Goal: Task Accomplishment & Management: Manage account settings

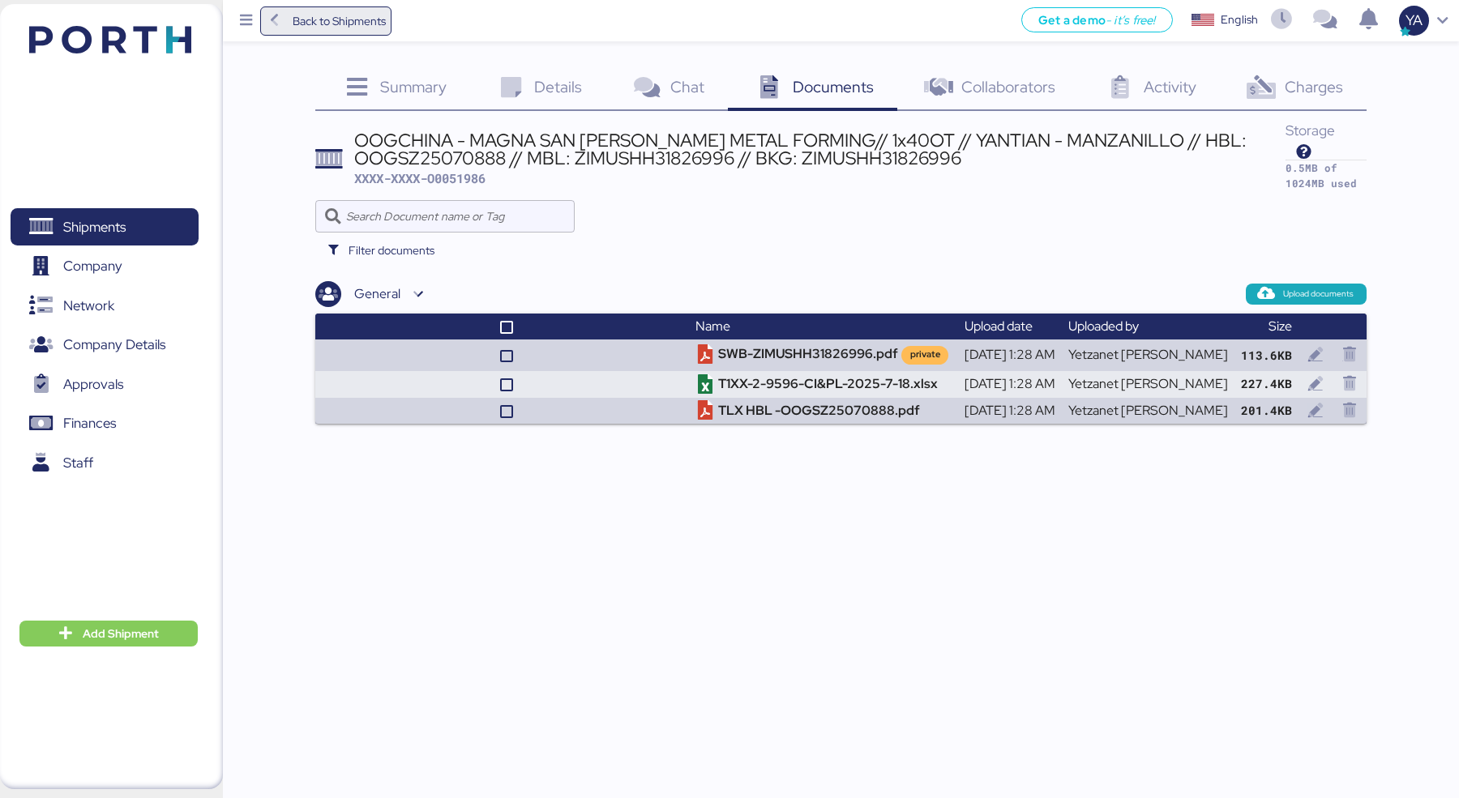
click at [281, 27] on icon at bounding box center [275, 21] width 18 height 15
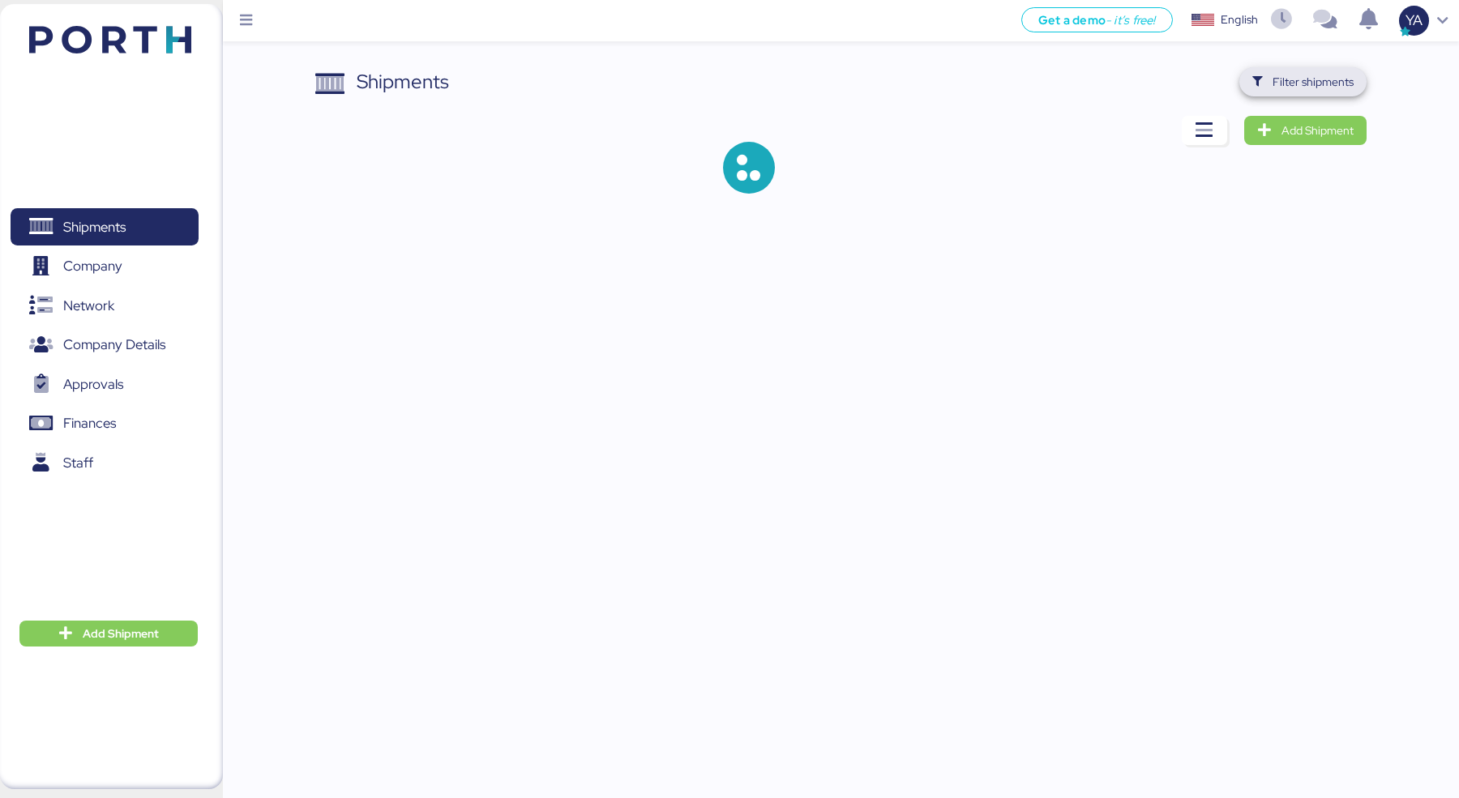
click at [1284, 75] on span "Filter shipments" at bounding box center [1312, 81] width 81 height 19
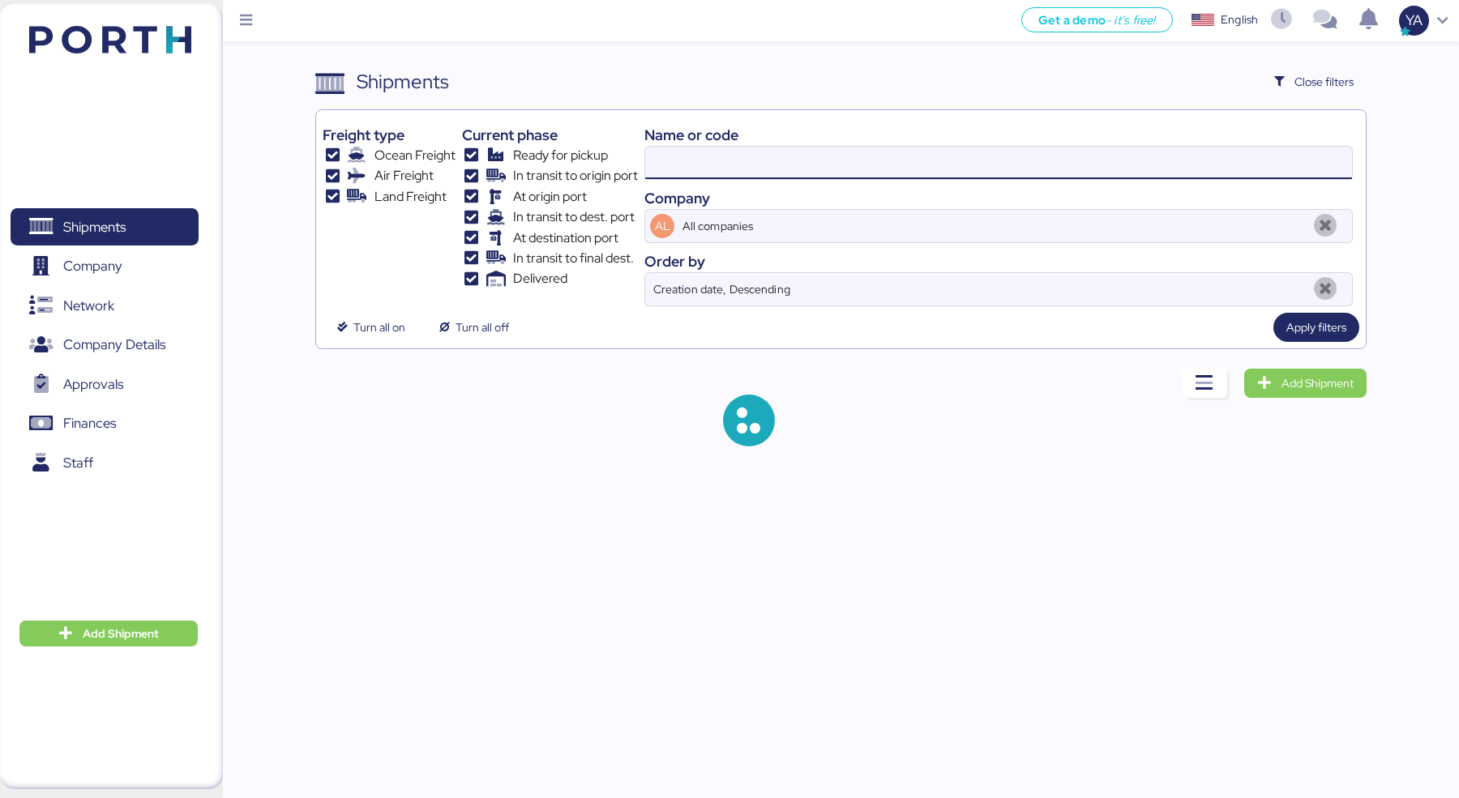
click at [1039, 170] on input at bounding box center [998, 163] width 707 height 32
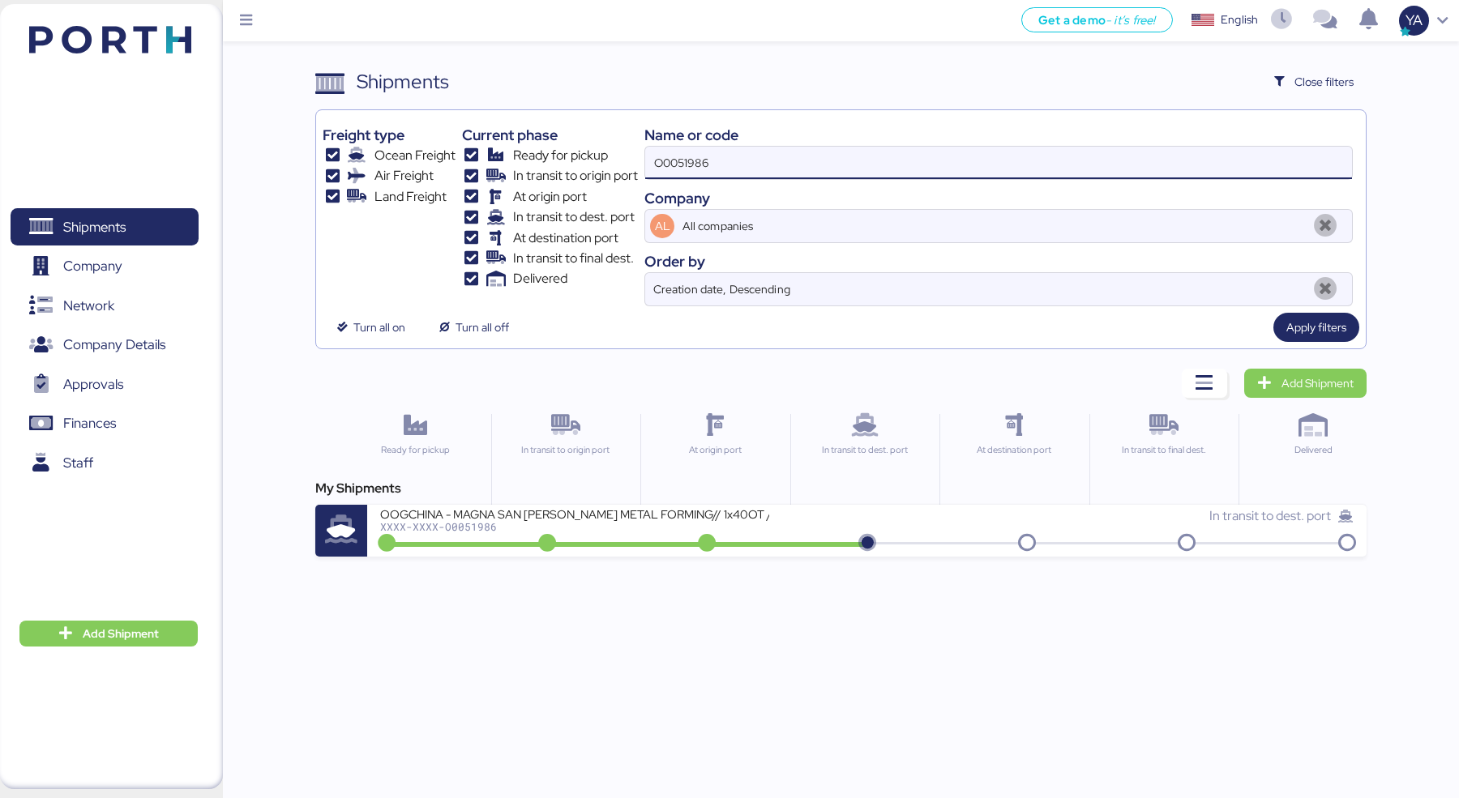
click at [936, 170] on input "O0051986" at bounding box center [998, 163] width 707 height 32
paste input "49"
type input "O0051949"
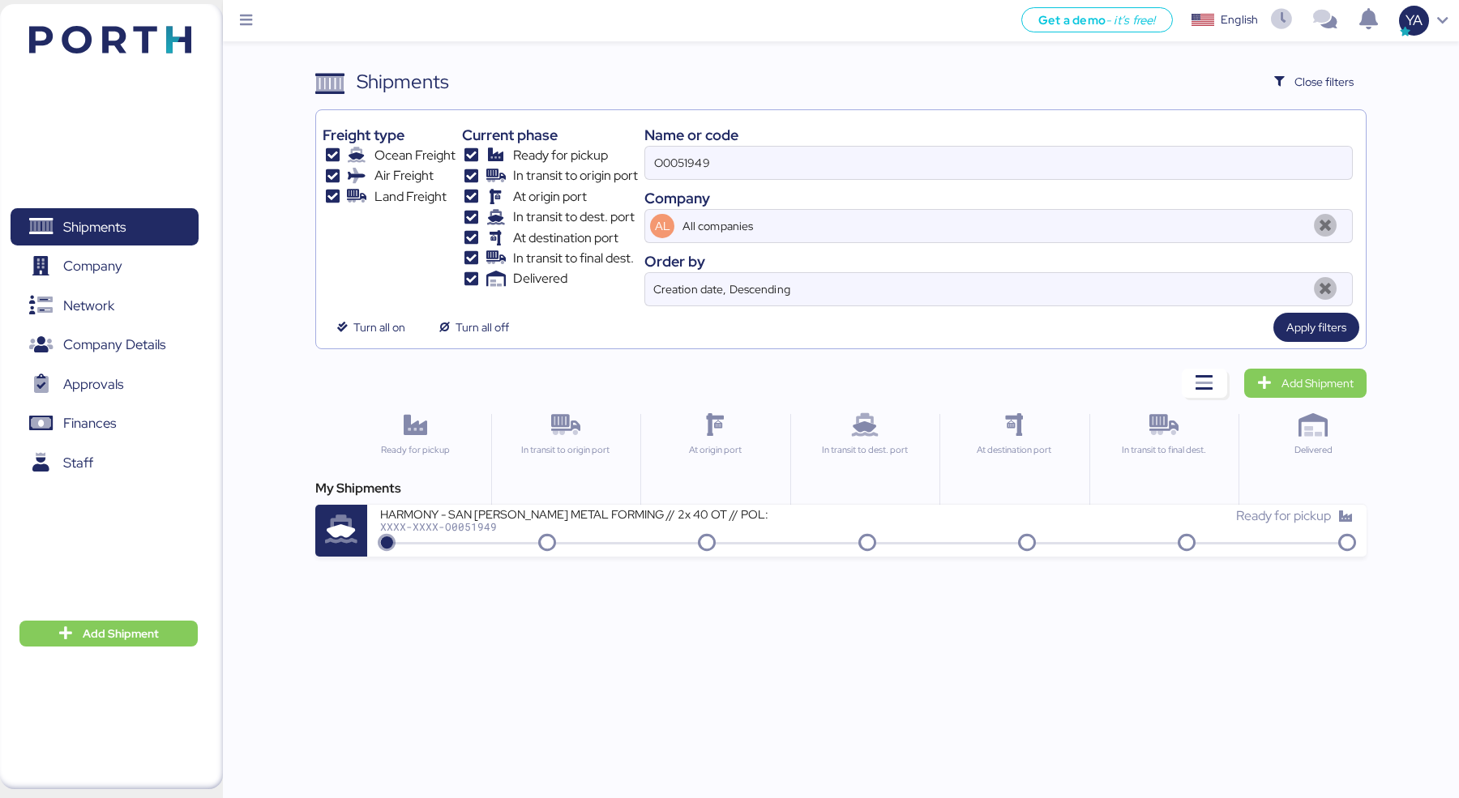
click at [687, 497] on div "My Shipments HARMONY - SAN [PERSON_NAME] METAL FORMING // 2x 40 OT // POL: SHEK…" at bounding box center [840, 518] width 1050 height 78
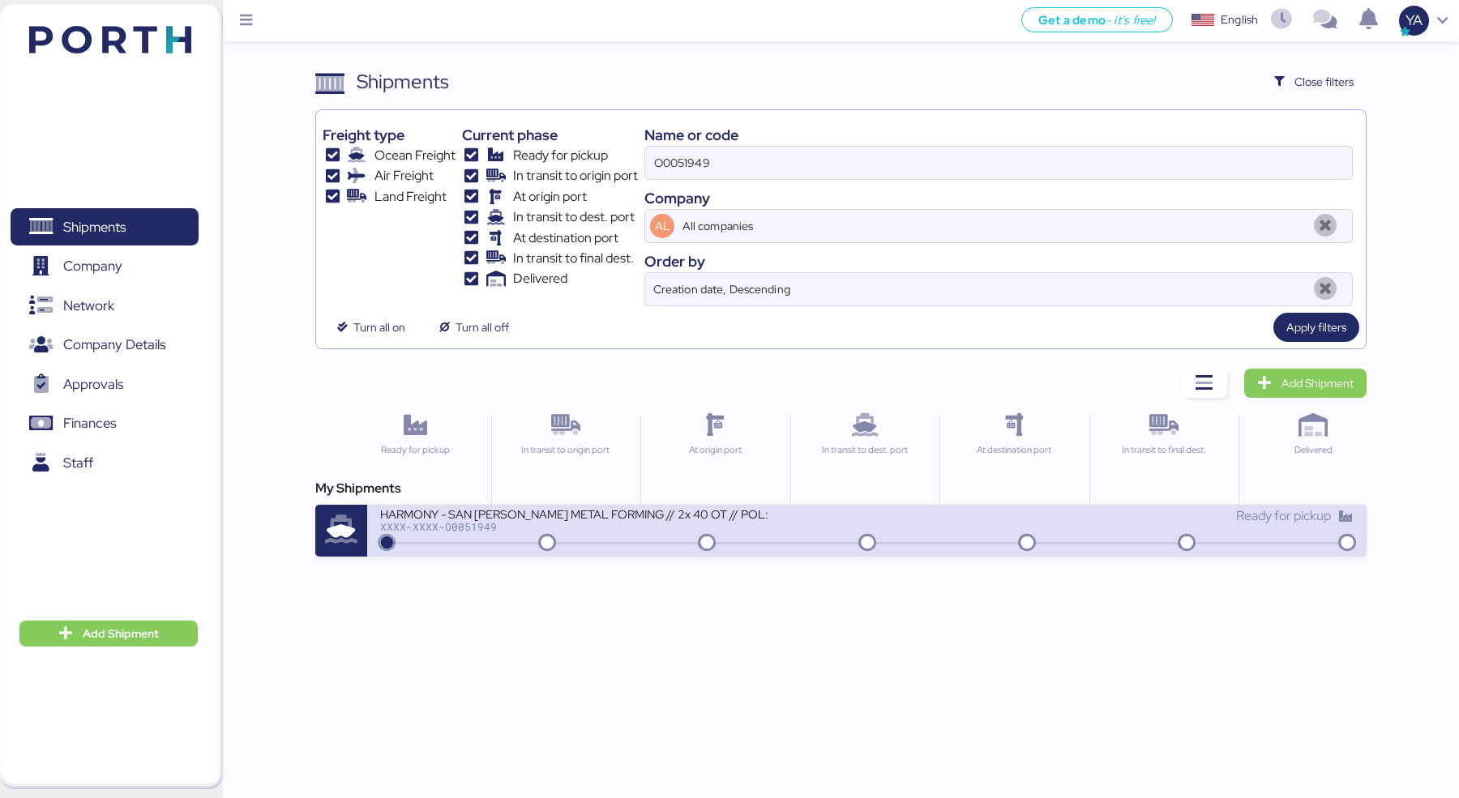
click at [687, 506] on div "HARMONY - SAN [PERSON_NAME] METAL FORMING // 2x 40 OT // POL: SHEKOU - POD: MAN…" at bounding box center [574, 513] width 389 height 14
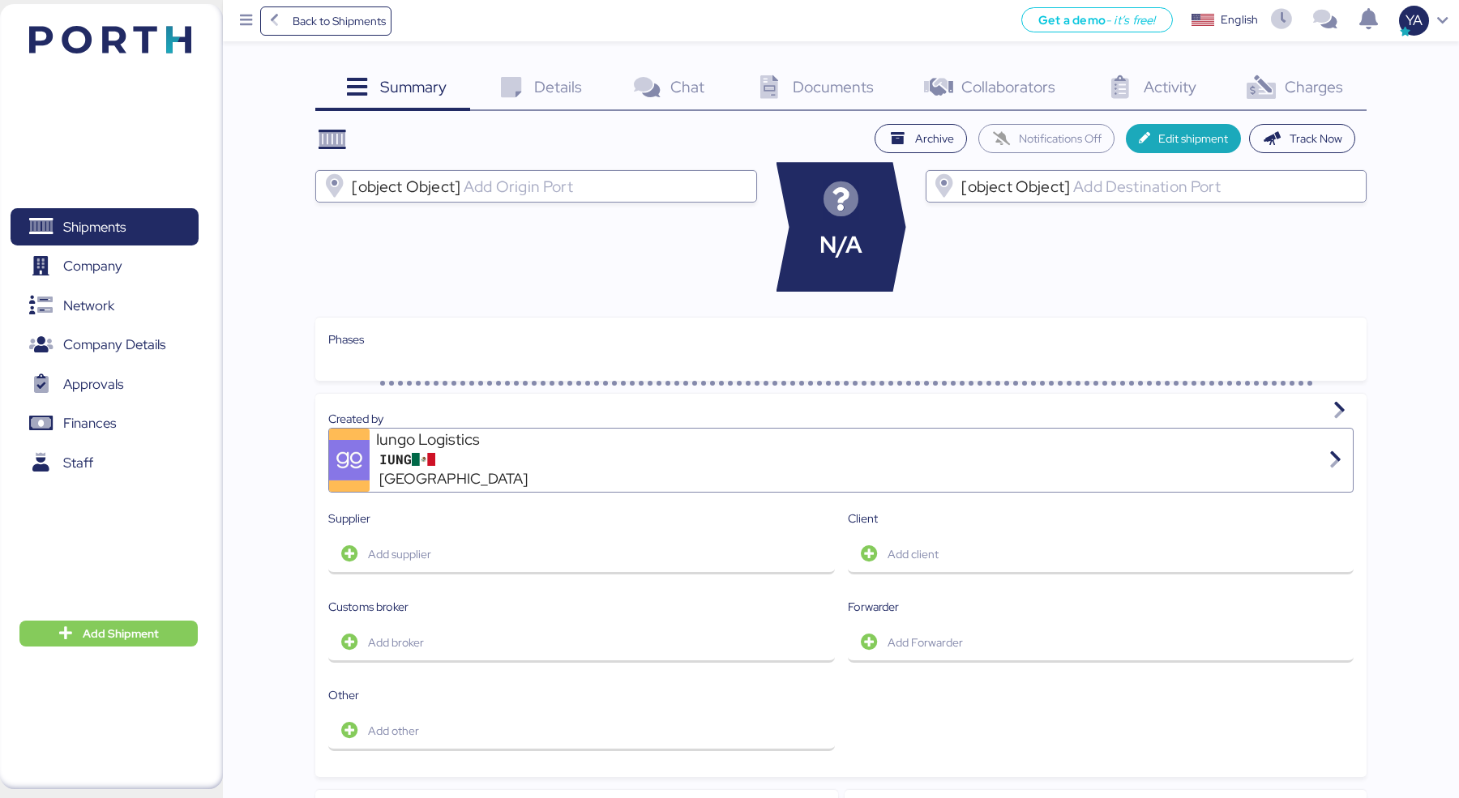
click at [1258, 89] on icon at bounding box center [1260, 87] width 35 height 23
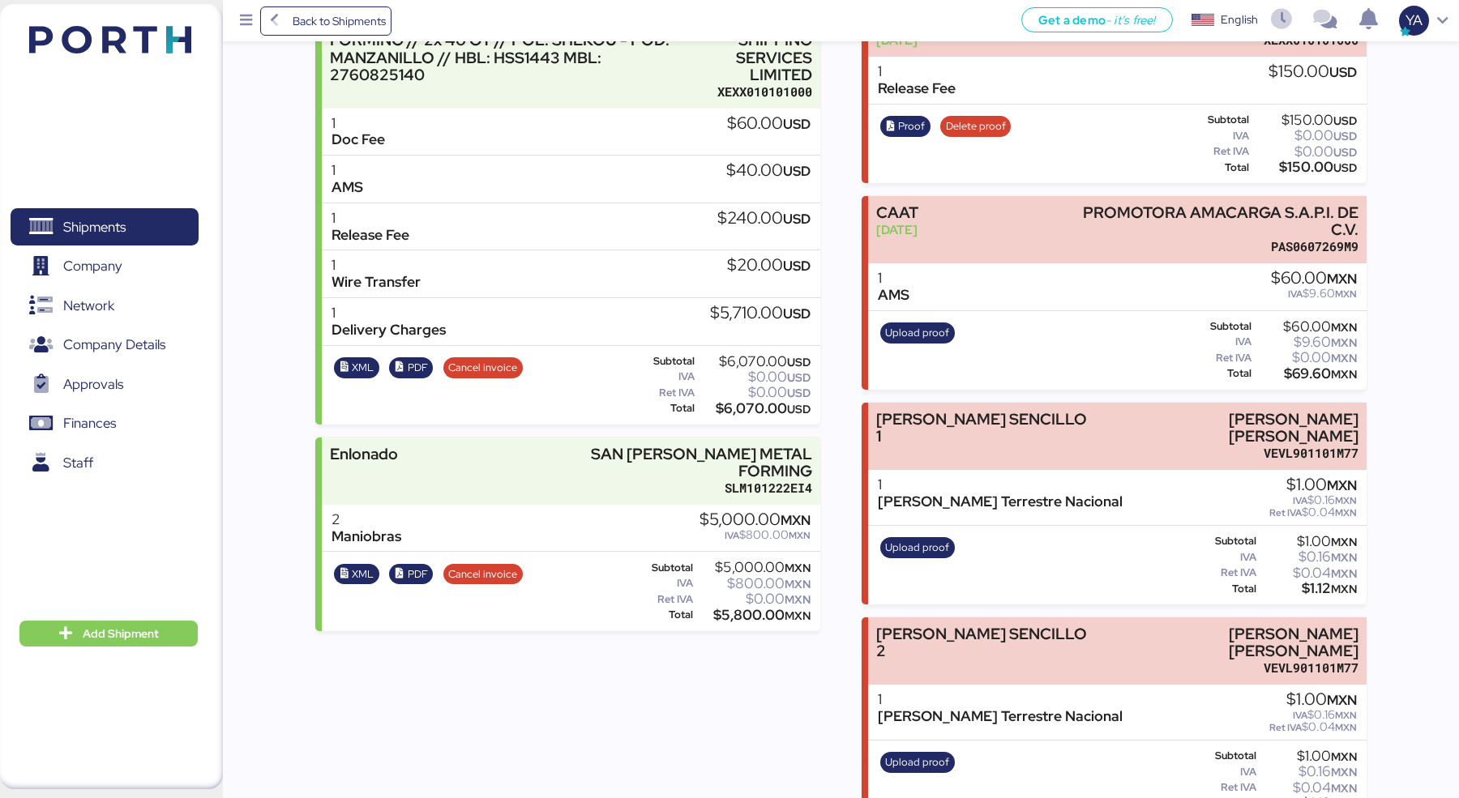
scroll to position [276, 0]
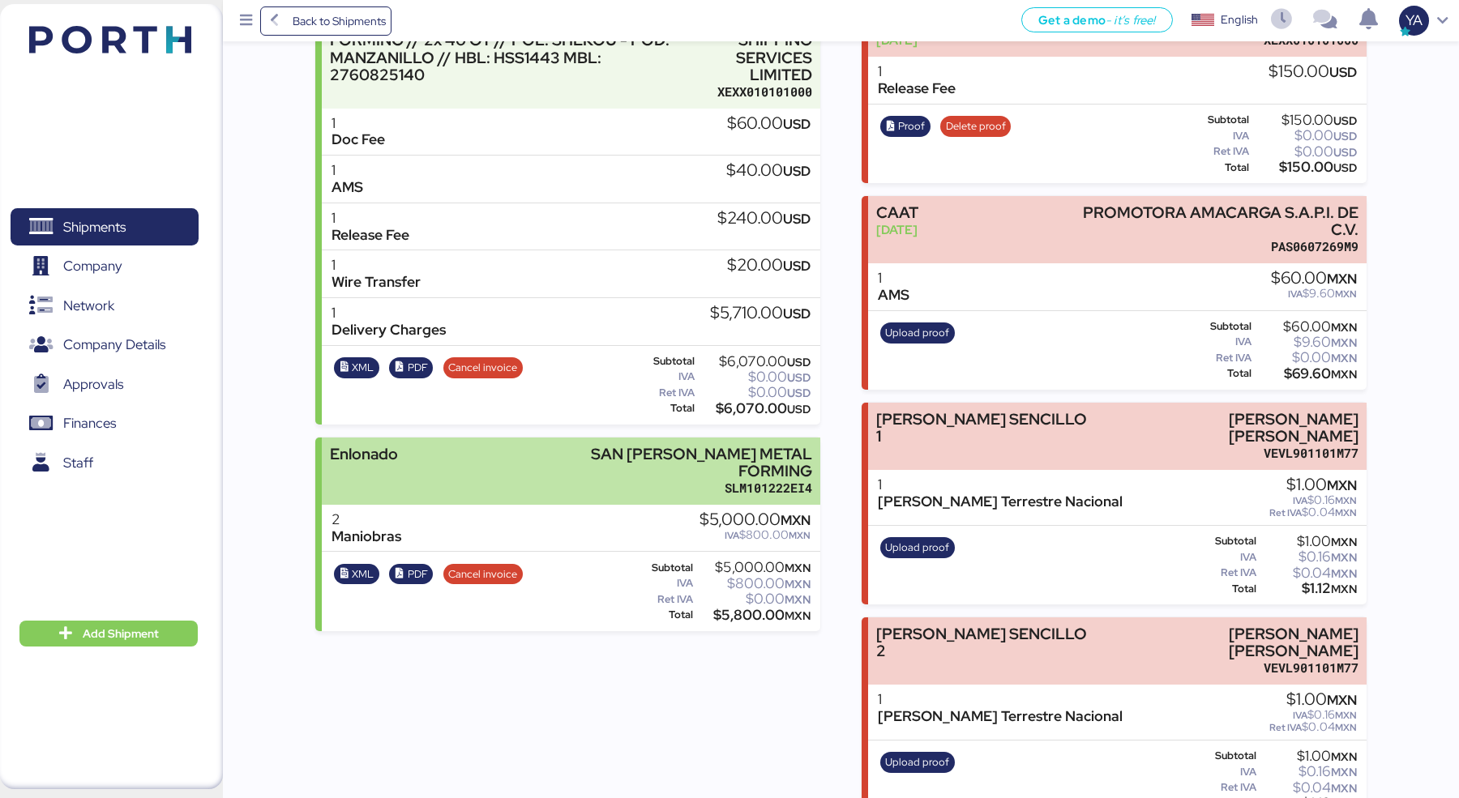
click at [666, 450] on div "SAN [PERSON_NAME] METAL FORMING" at bounding box center [667, 463] width 289 height 34
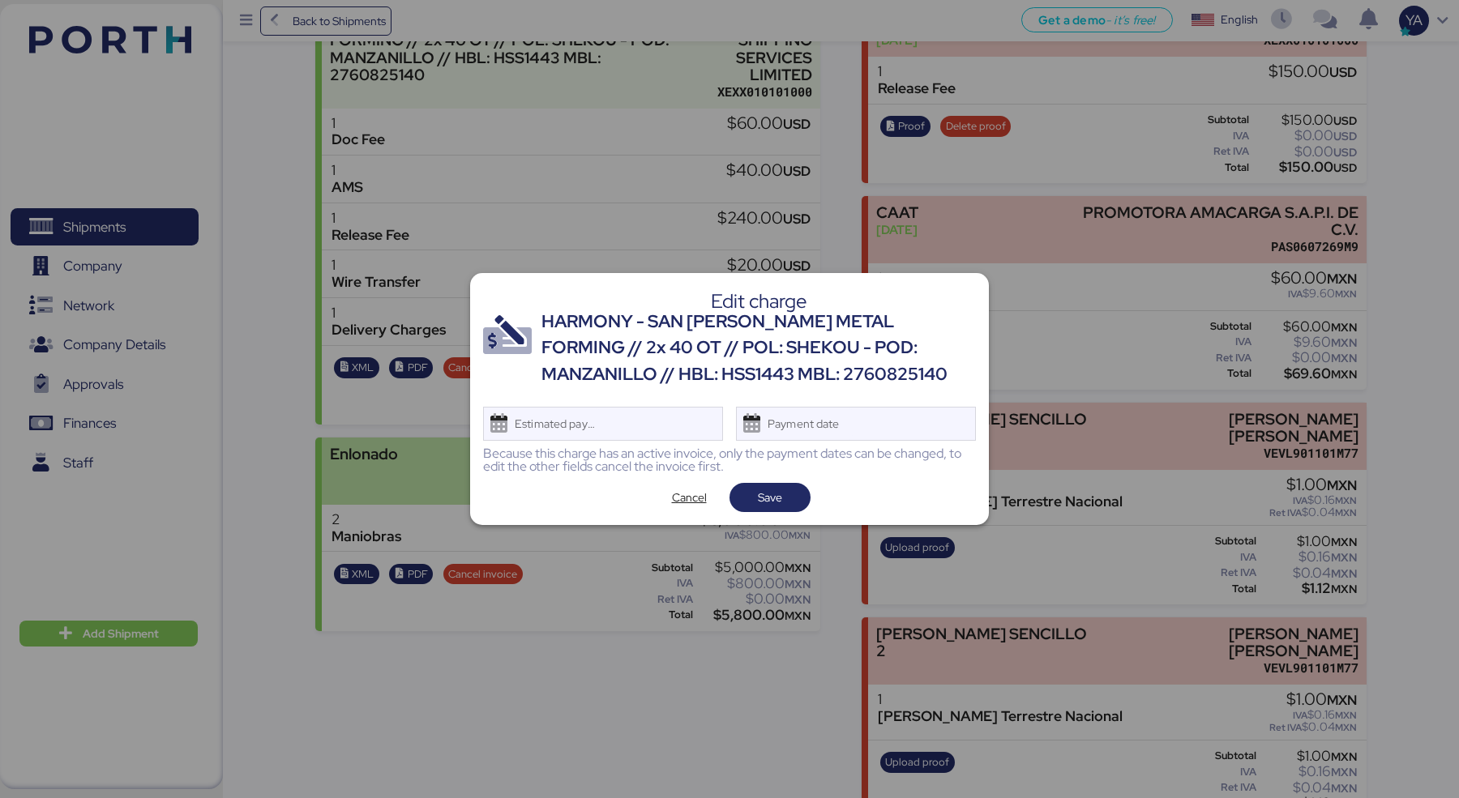
scroll to position [0, 0]
click at [677, 489] on span "Cancel" at bounding box center [689, 497] width 35 height 19
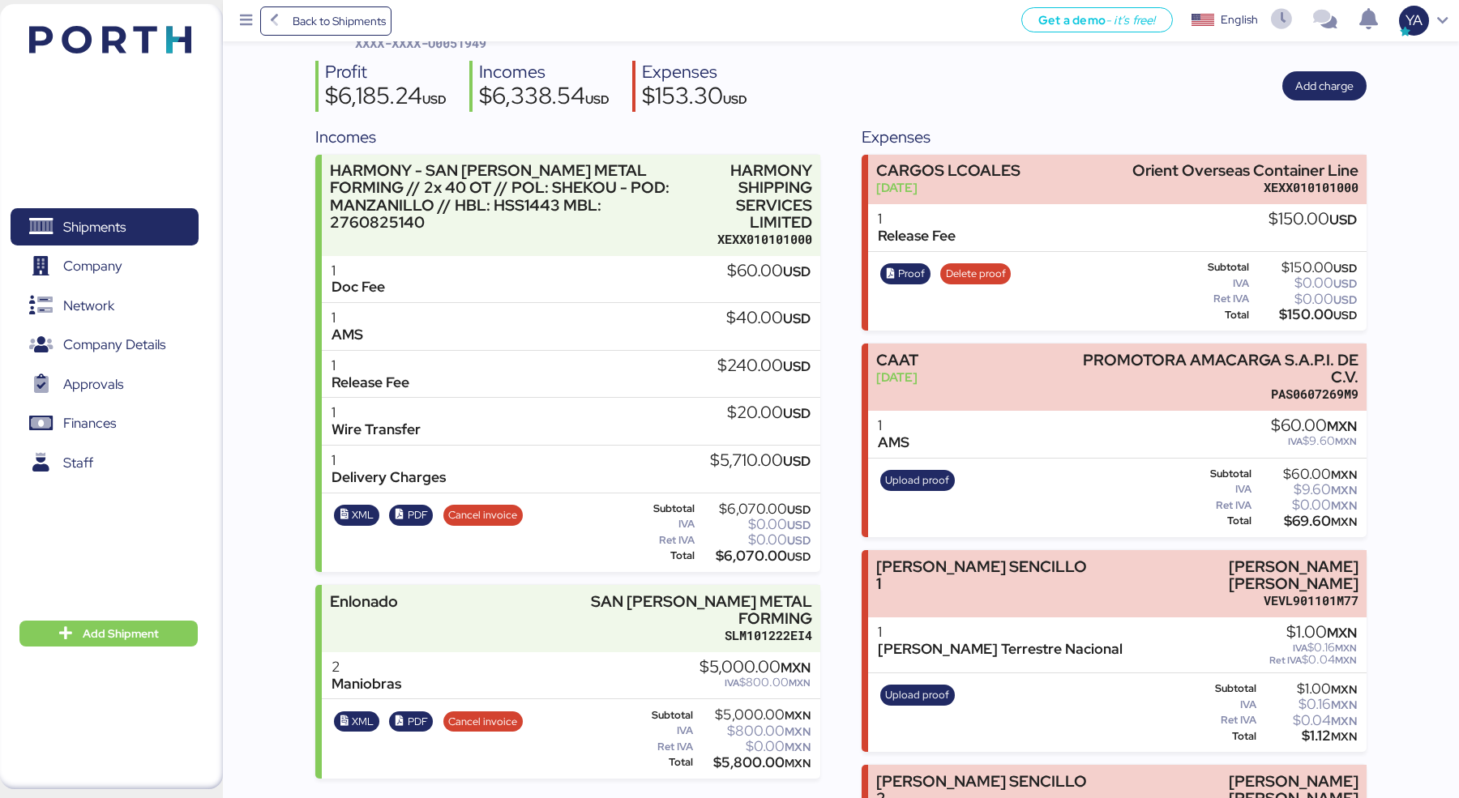
scroll to position [81, 0]
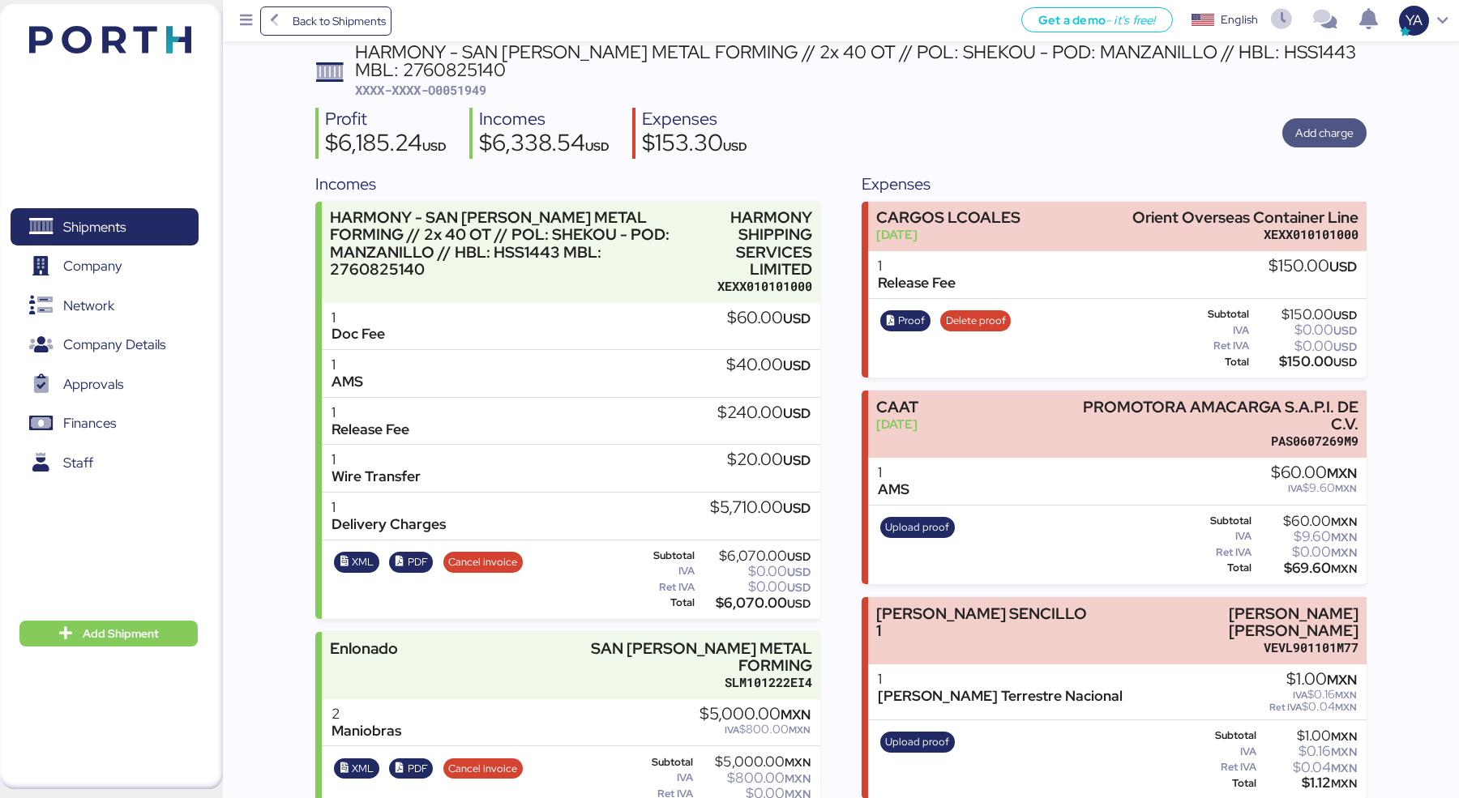
click at [1320, 139] on span "Add charge" at bounding box center [1324, 132] width 58 height 19
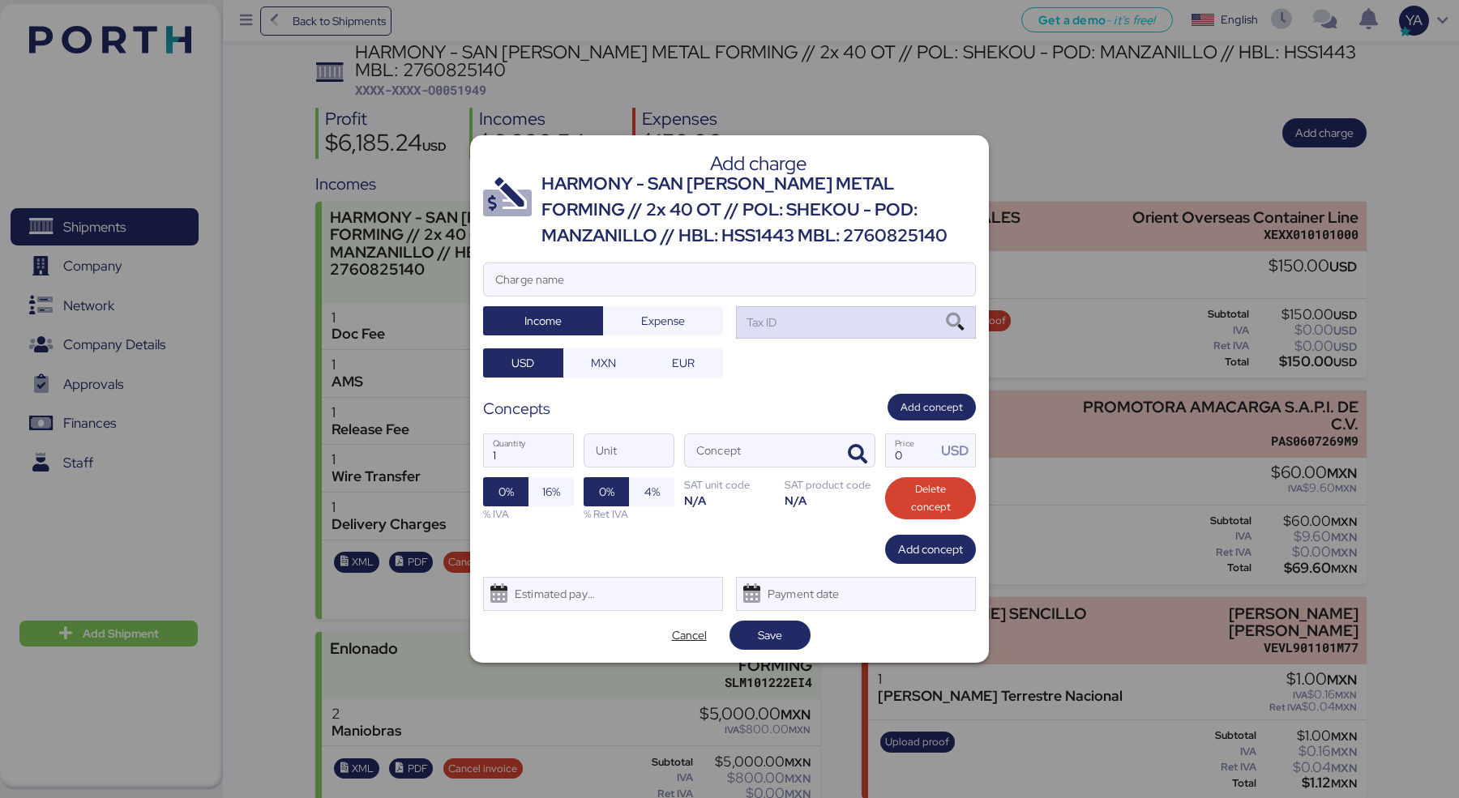
click at [814, 323] on div "Tax ID" at bounding box center [856, 322] width 240 height 32
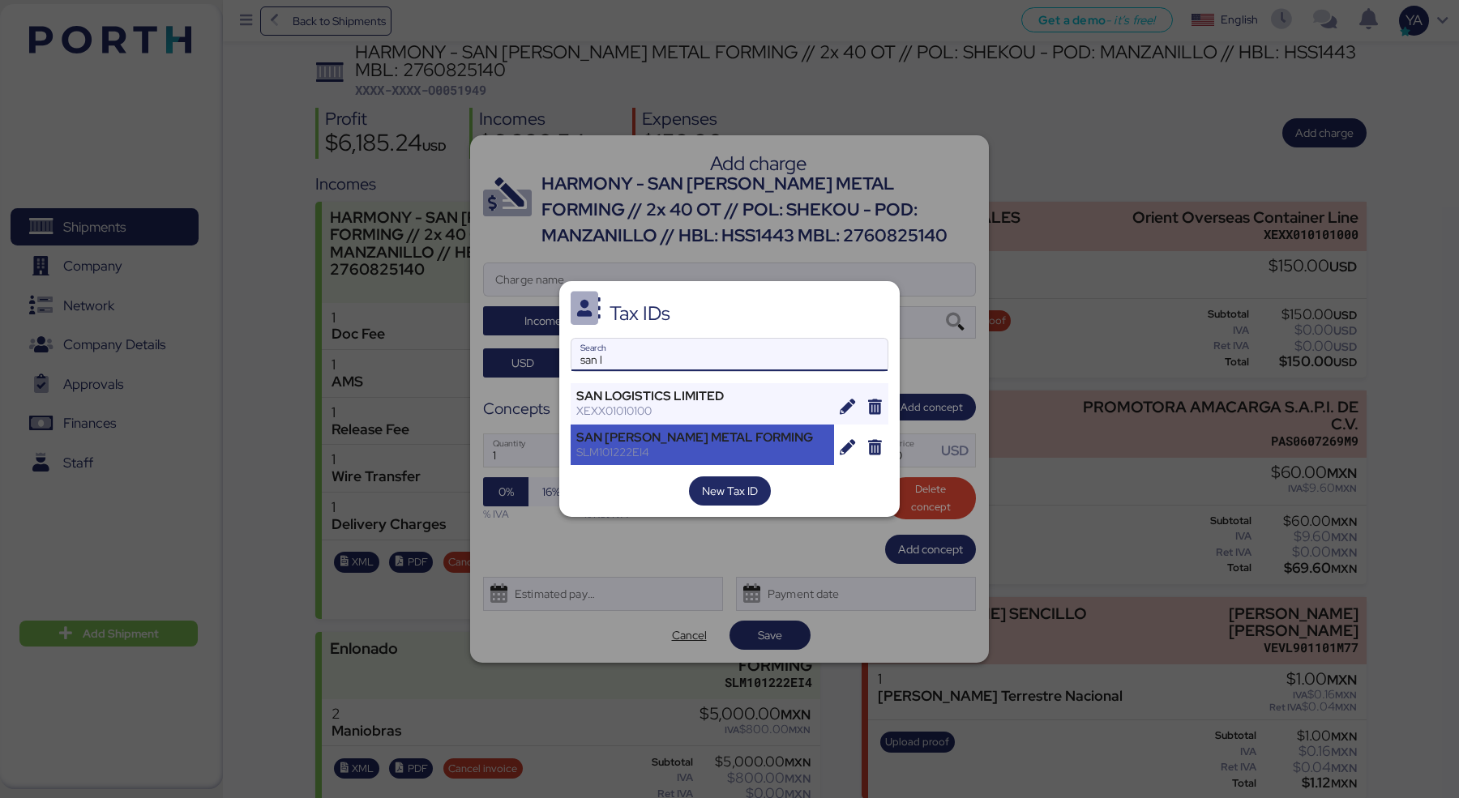
type input "san l"
click at [647, 440] on div "SAN [PERSON_NAME] METAL FORMING" at bounding box center [702, 437] width 252 height 15
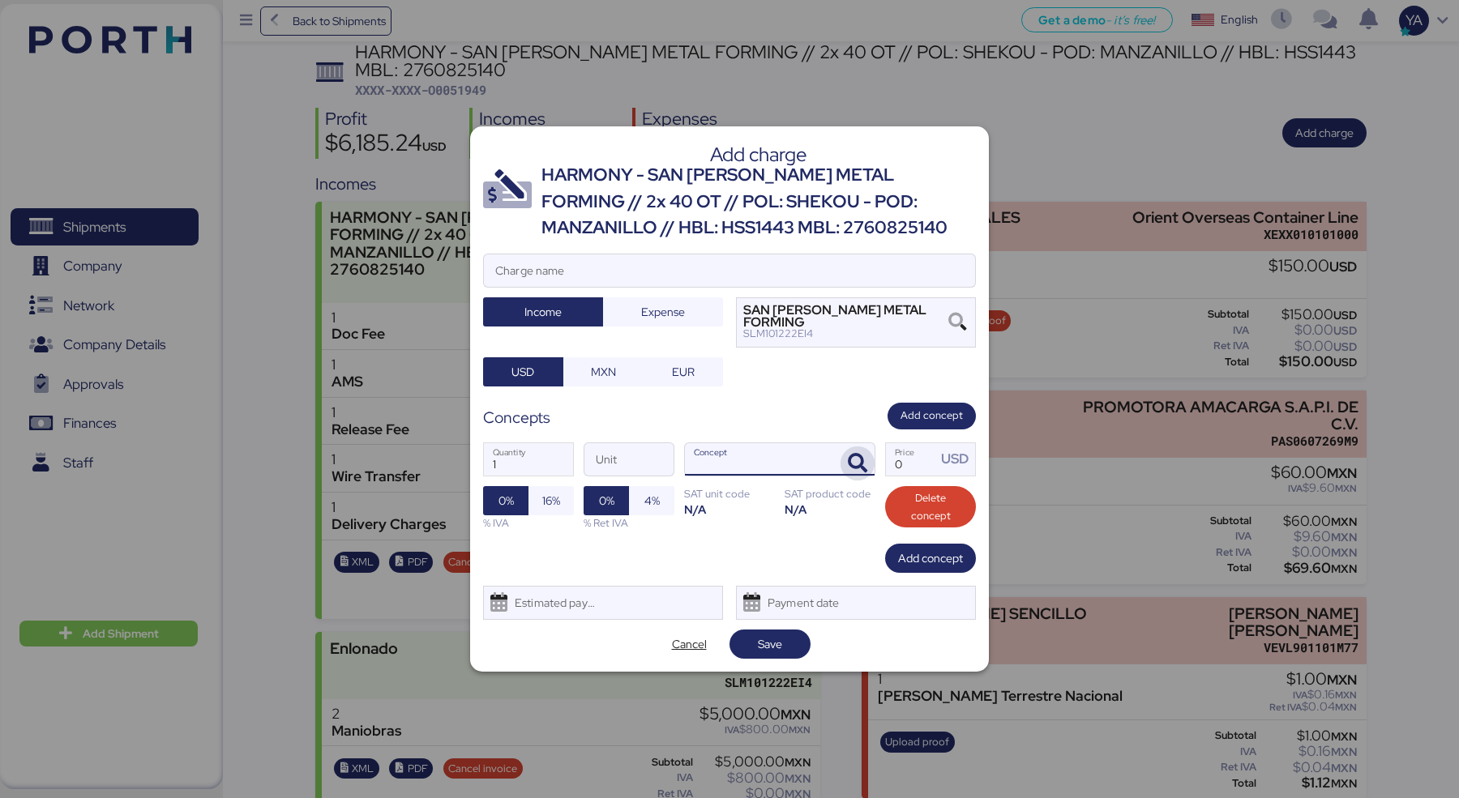
click at [859, 456] on icon "button" at bounding box center [857, 463] width 19 height 19
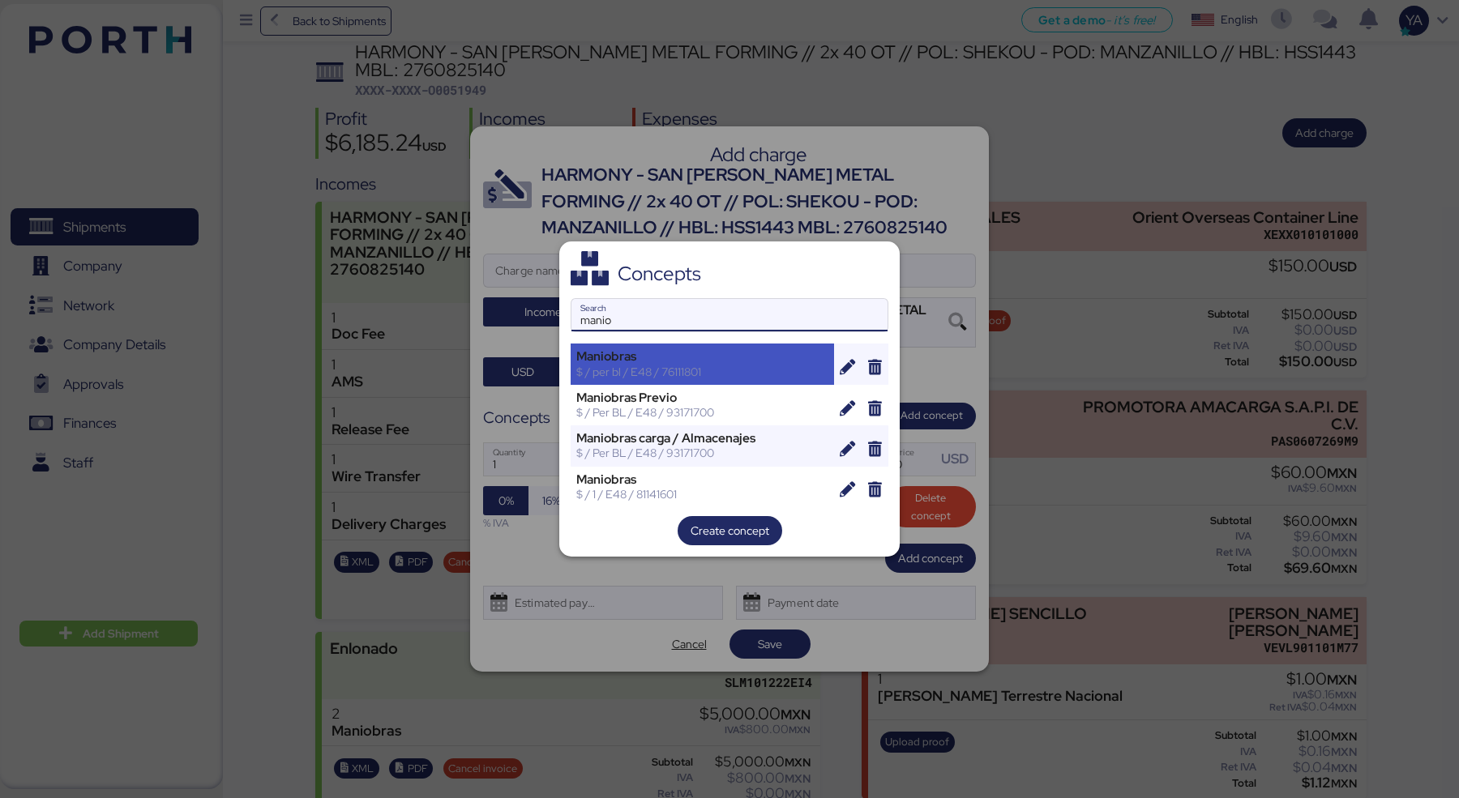
type input "manio"
click at [677, 366] on div "$ / per bl / E48 / 76111801" at bounding box center [702, 372] width 252 height 15
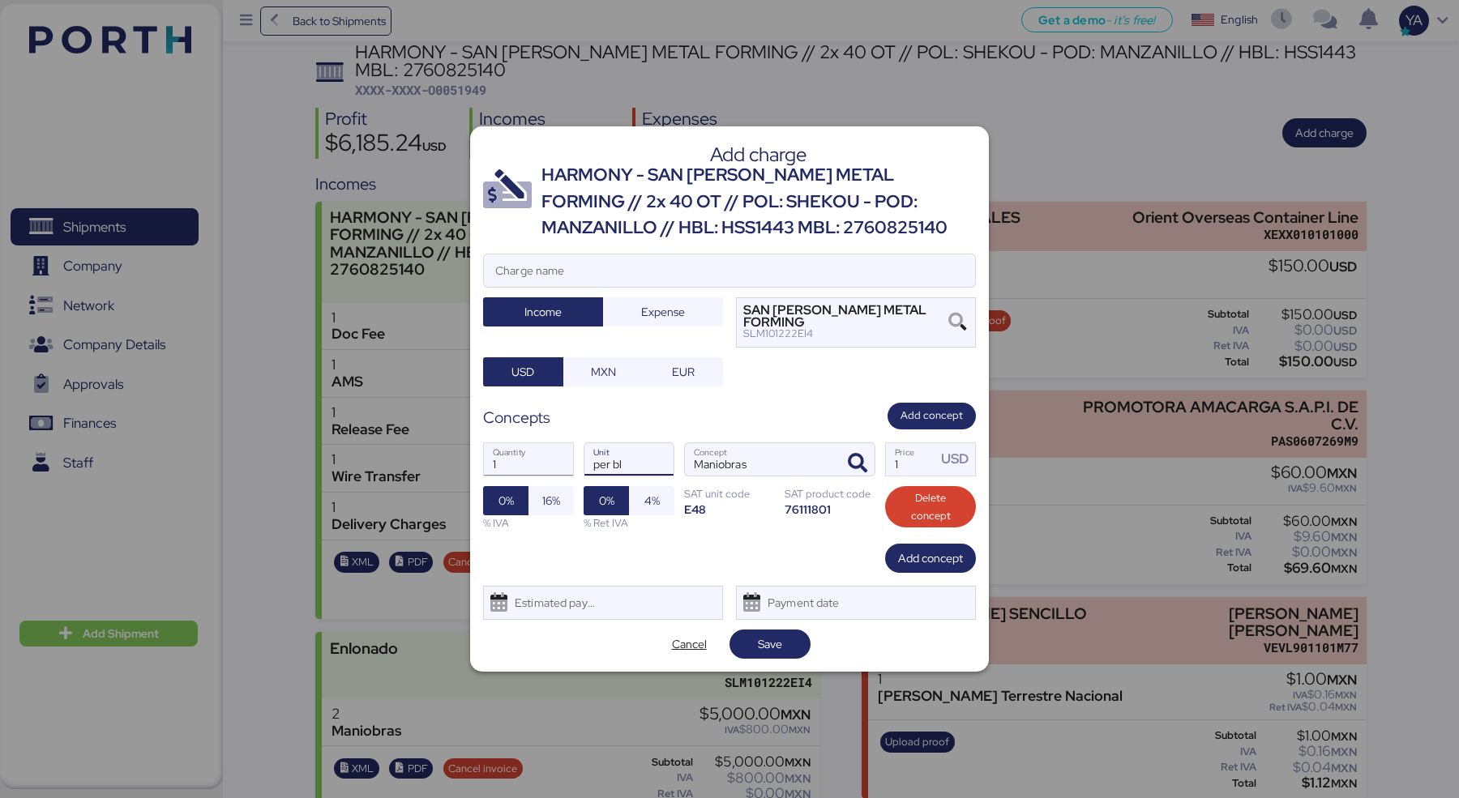
drag, startPoint x: 632, startPoint y: 459, endPoint x: 523, endPoint y: 453, distance: 108.7
click at [523, 453] on div "1 Quantity per bl Unit Maniobras Concept 1 Price USD 0% 16% % IVA 0% 4% % Ret I…" at bounding box center [729, 486] width 493 height 114
click at [898, 455] on input "1" at bounding box center [911, 459] width 50 height 32
click at [550, 500] on span "16%" at bounding box center [551, 500] width 18 height 19
drag, startPoint x: 919, startPoint y: 462, endPoint x: 827, endPoint y: 461, distance: 92.4
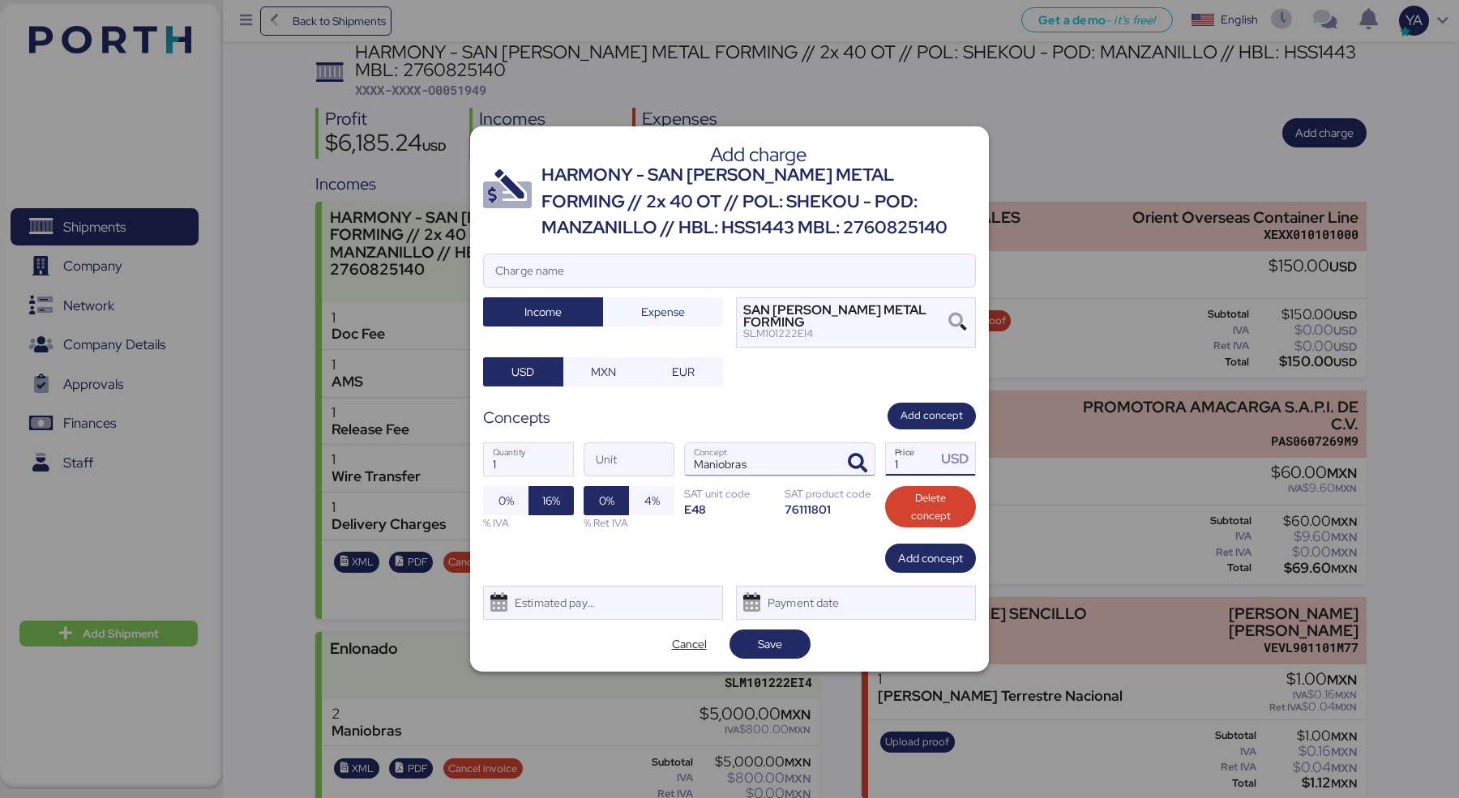
click at [827, 461] on div "1 Quantity Unit Maniobras Concept 1 Price USD 0% 16% % IVA 0% 4% % Ret IVA SAT …" at bounding box center [729, 486] width 493 height 114
type input "2500"
click at [511, 464] on input "1" at bounding box center [528, 459] width 89 height 32
click at [768, 458] on input "Maniobras" at bounding box center [760, 459] width 151 height 32
type input "2"
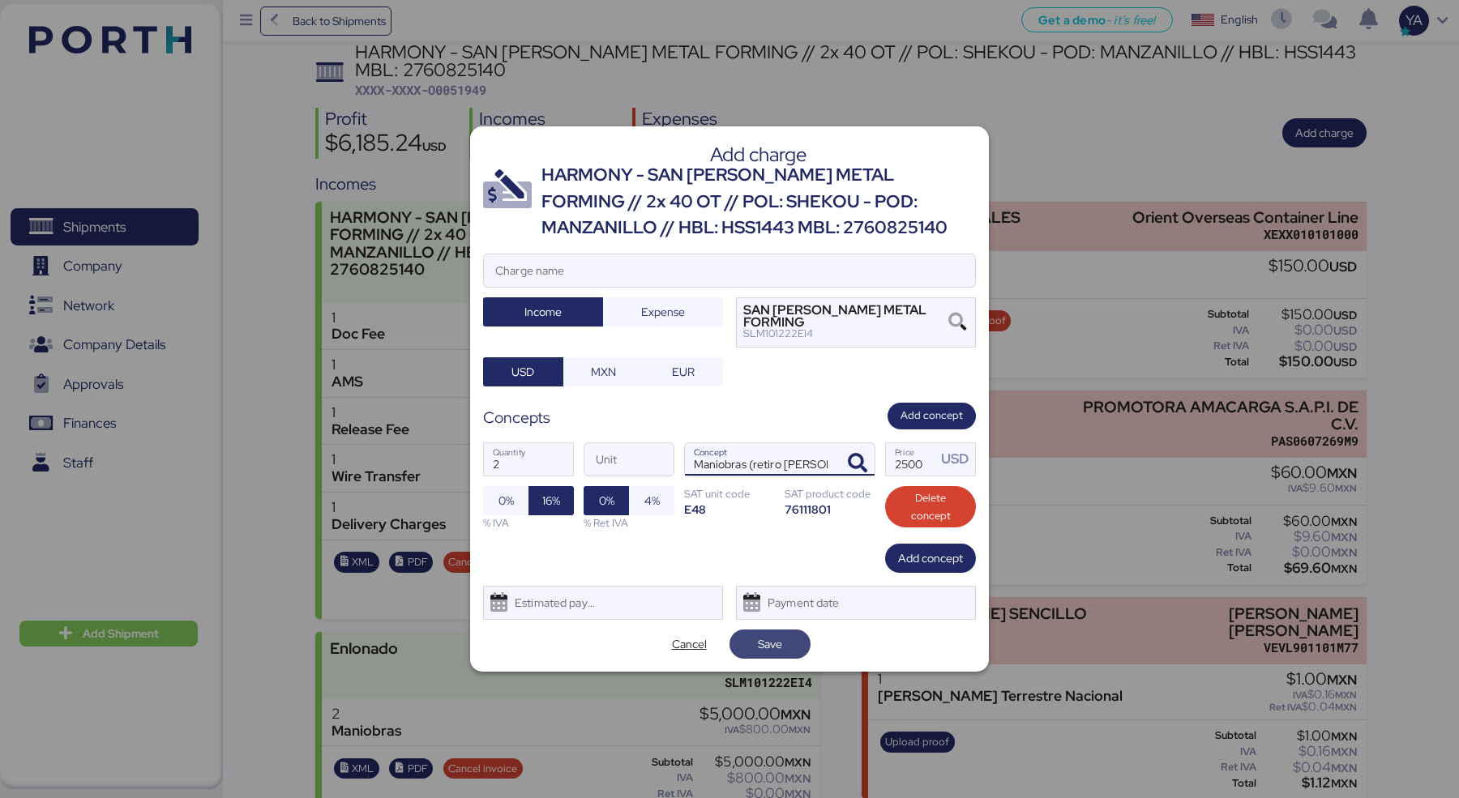
type input "Maniobras (retiro [PERSON_NAME])"
click at [786, 636] on span "Save" at bounding box center [769, 644] width 55 height 23
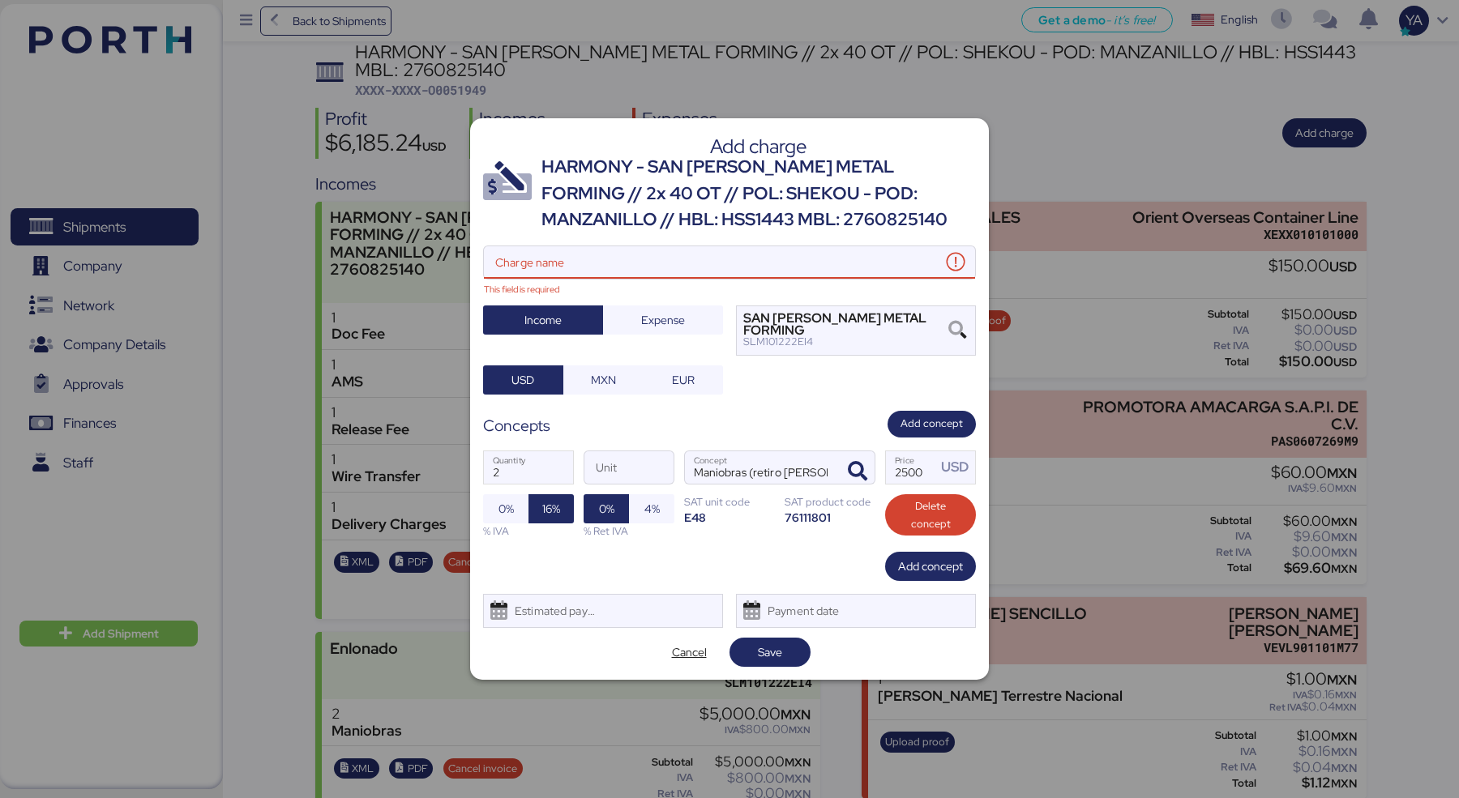
click at [836, 188] on div "HARMONY - SAN [PERSON_NAME] METAL FORMING // 2x 40 OT // POL: SHEKOU - POD: MAN…" at bounding box center [758, 193] width 434 height 79
drag, startPoint x: 815, startPoint y: 224, endPoint x: 874, endPoint y: 208, distance: 61.3
click at [874, 208] on div "HARMONY - SAN [PERSON_NAME] METAL FORMING // 2x 40 OT // POL: SHEKOU - POD: MAN…" at bounding box center [758, 193] width 434 height 79
copy div "HBL: HSS1443 MBL: 2760825140"
click at [811, 279] on input "Charge name This field is required" at bounding box center [712, 262] width 457 height 32
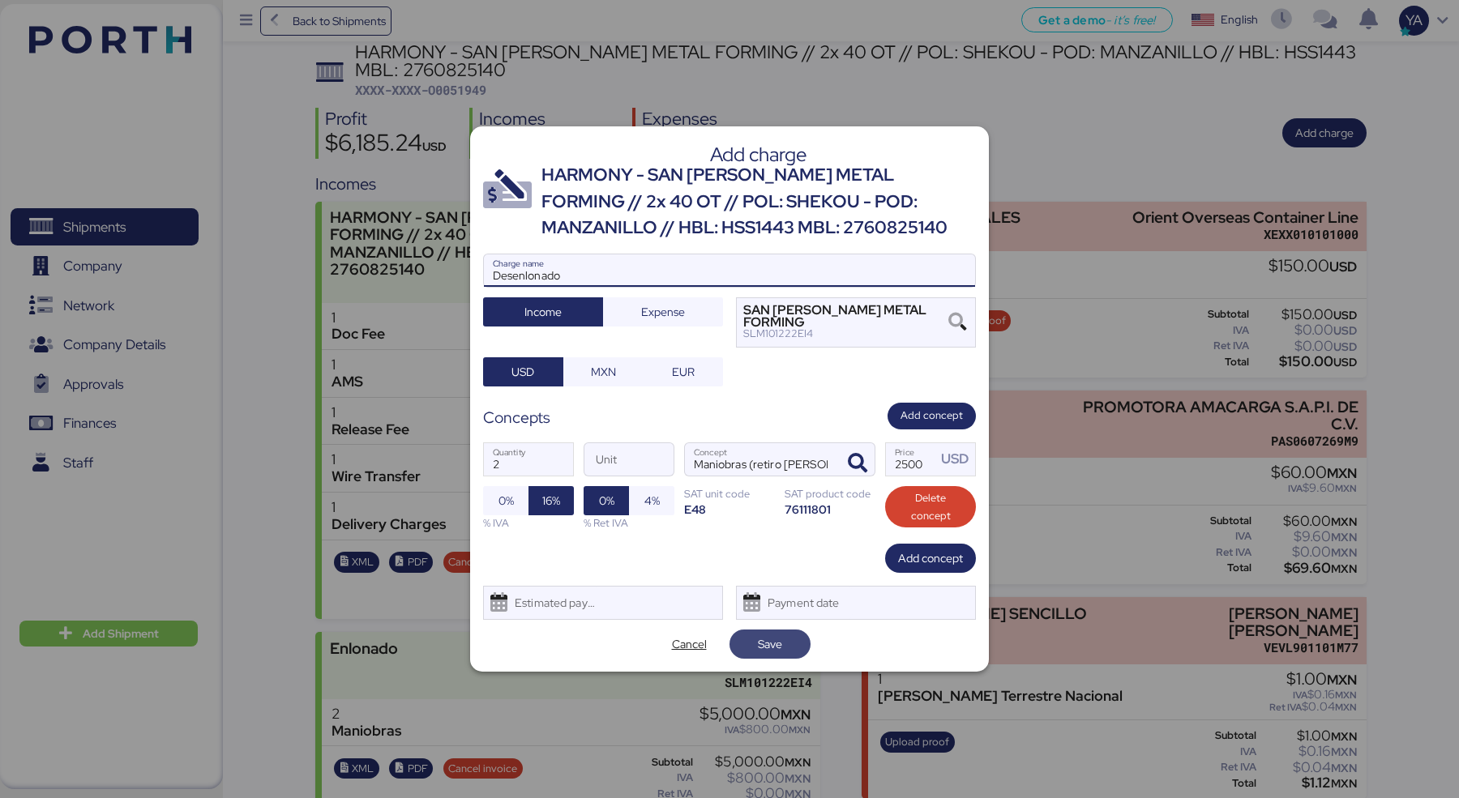
type input "Desenlonado"
click at [771, 641] on span "Save" at bounding box center [770, 643] width 24 height 19
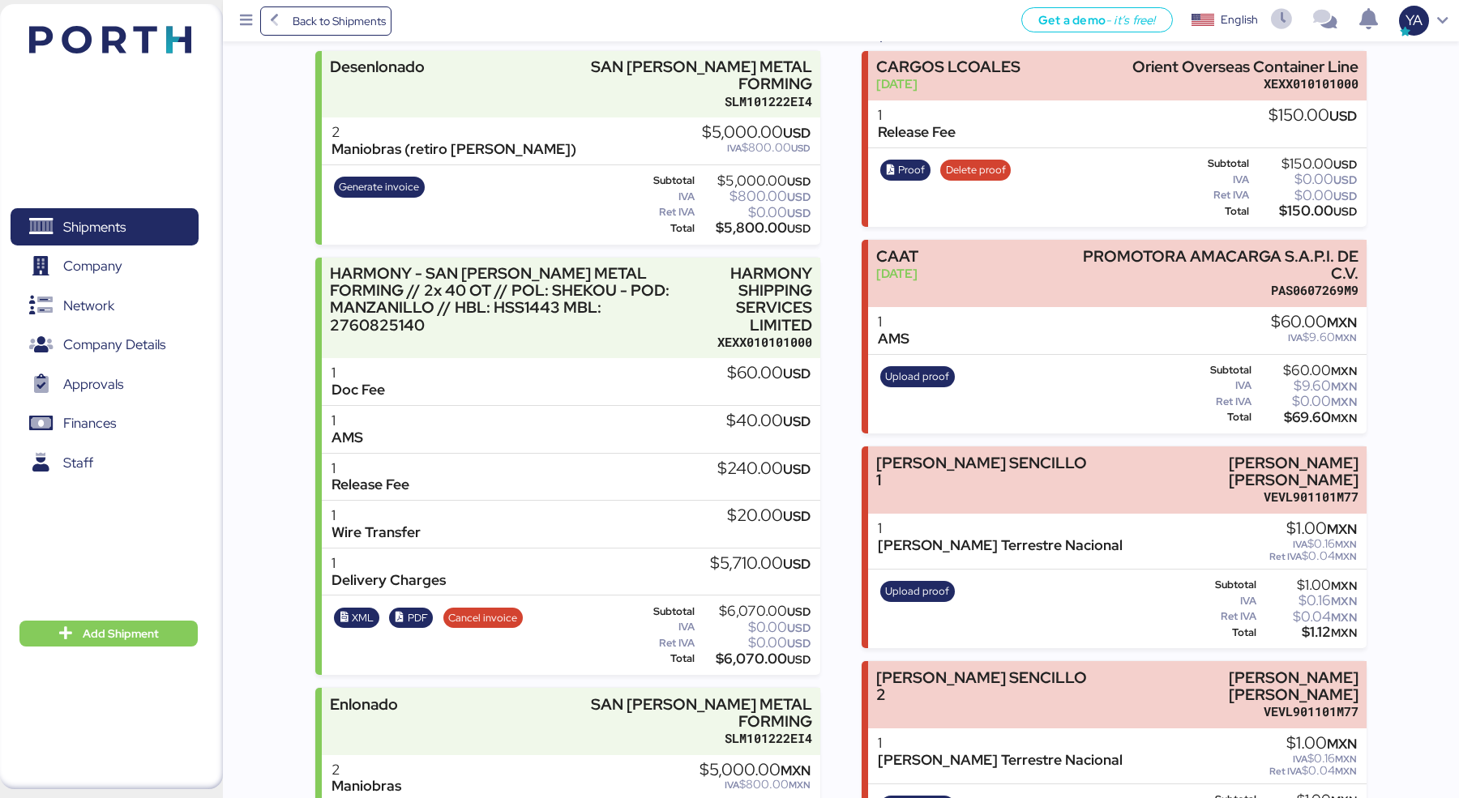
scroll to position [293, 0]
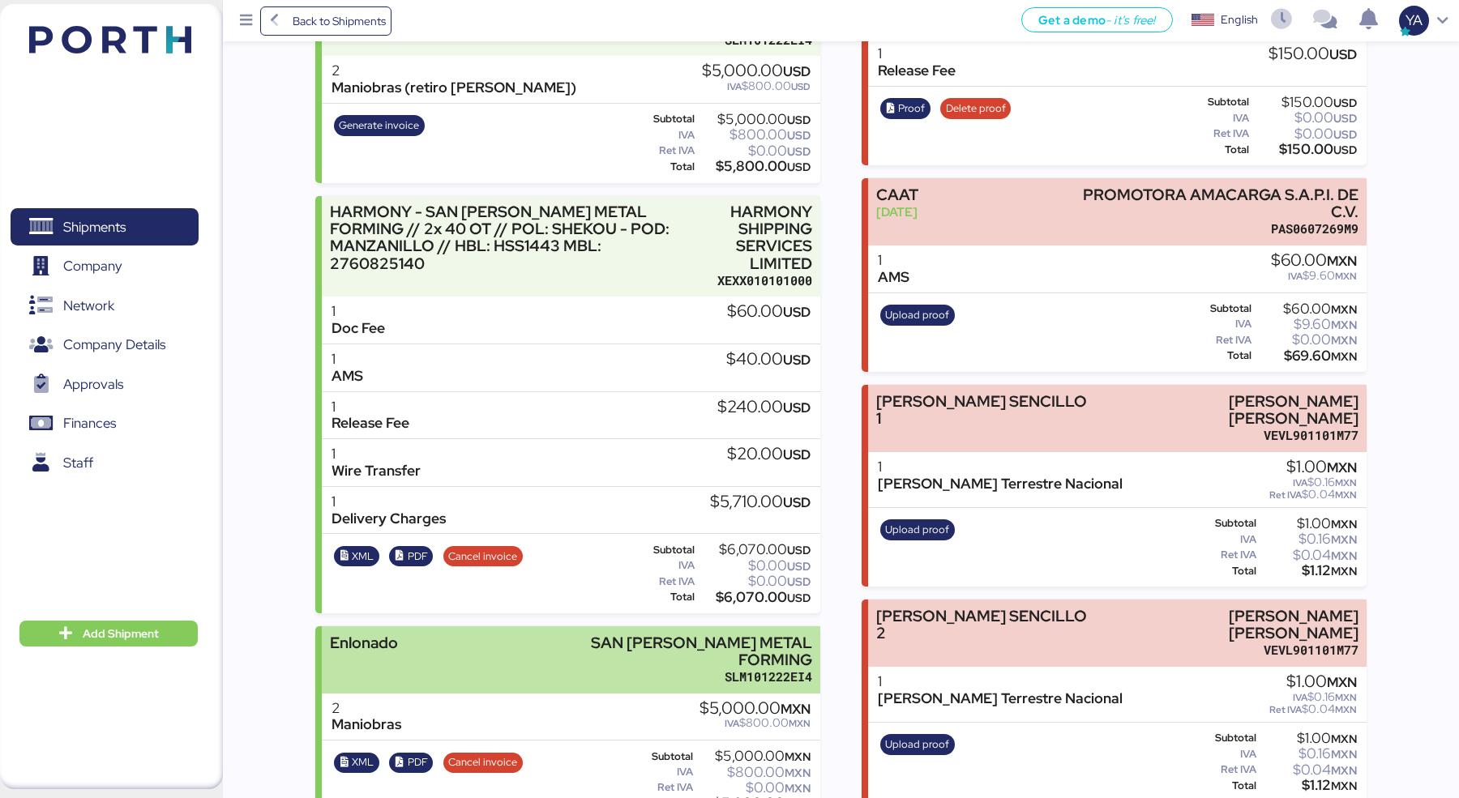
click at [558, 641] on div "Enlonado SAN [PERSON_NAME] METAL FORMING SLM101222EI4" at bounding box center [571, 659] width 498 height 67
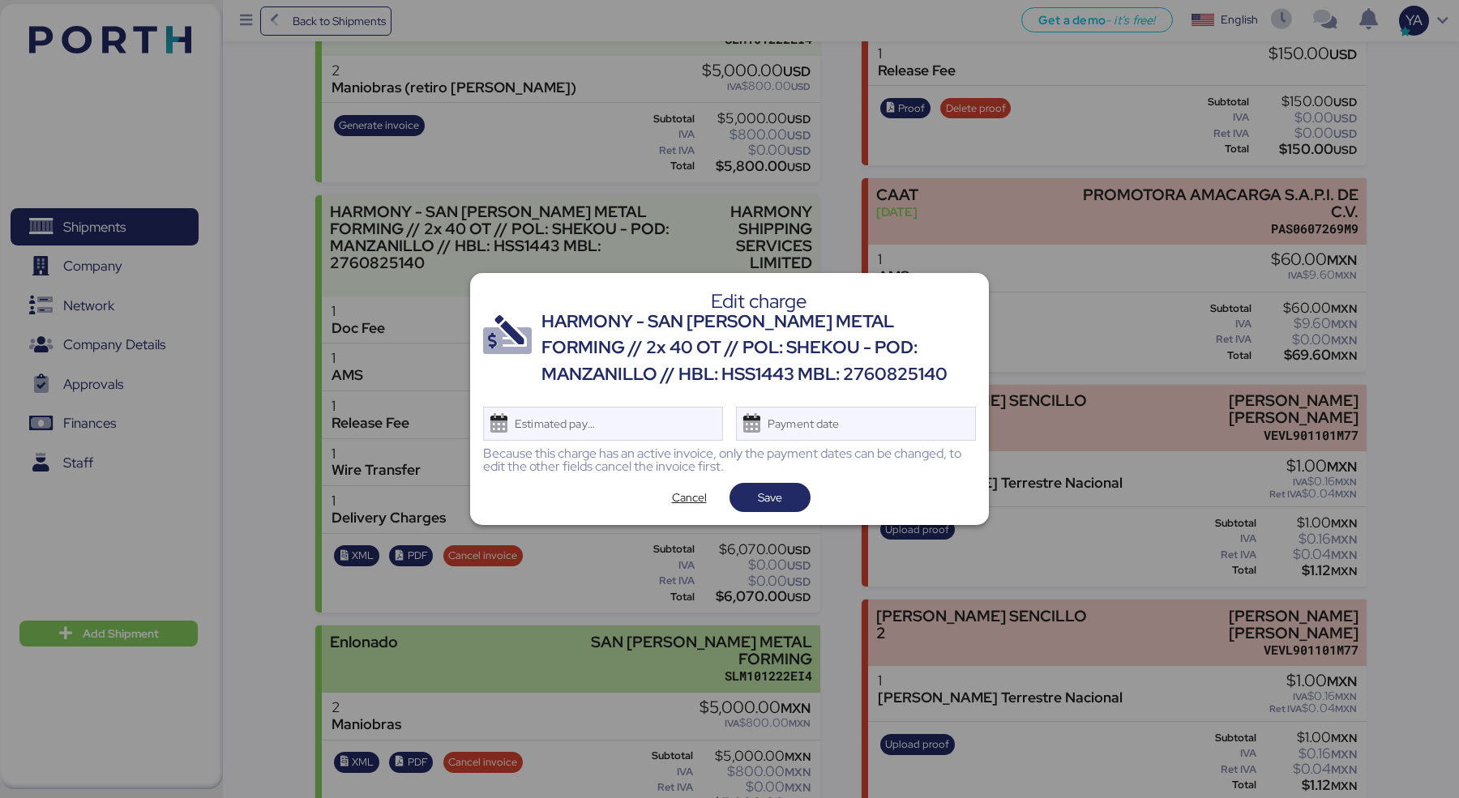
scroll to position [0, 0]
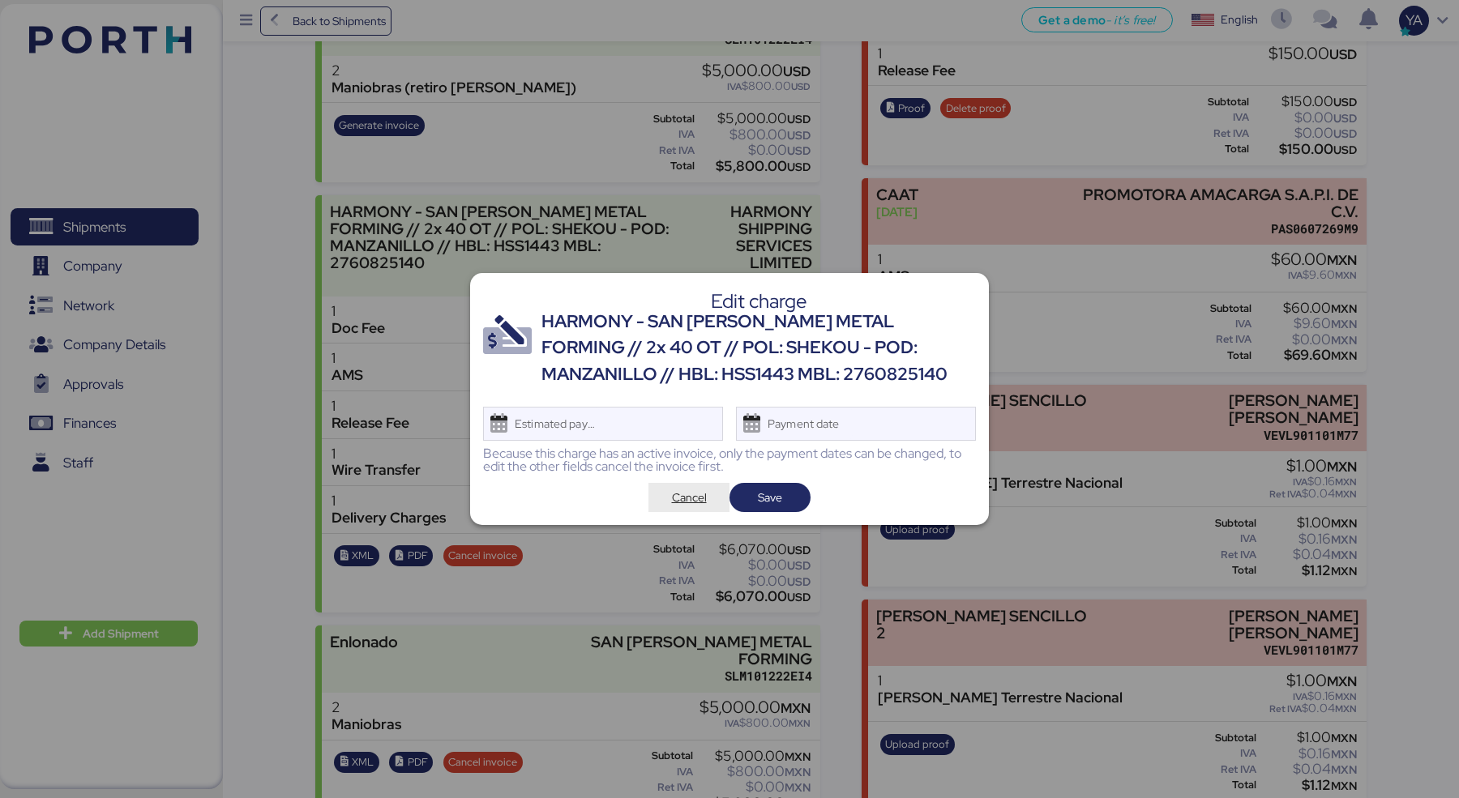
click at [699, 493] on span "Cancel" at bounding box center [689, 497] width 35 height 19
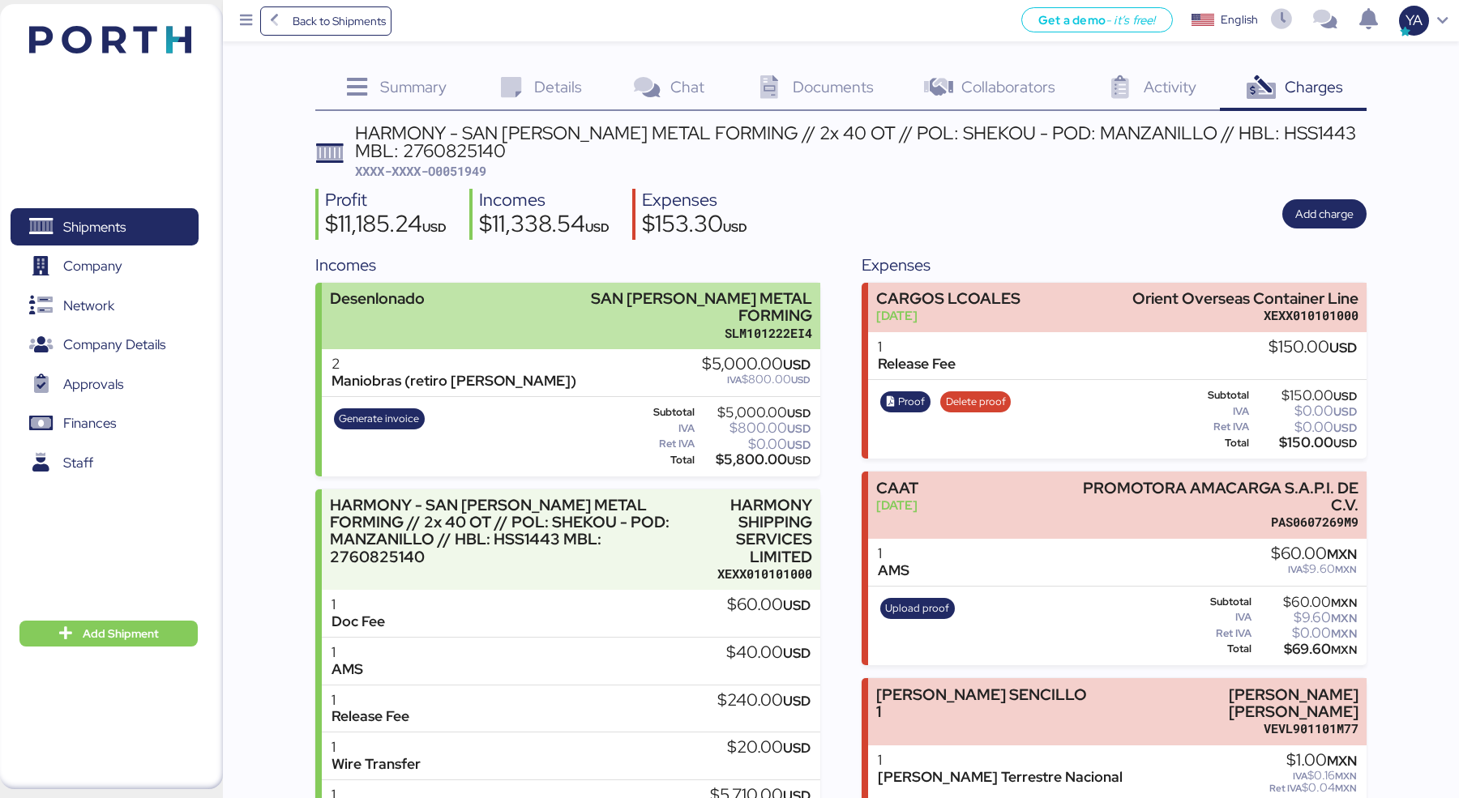
click at [497, 288] on div "Desenlonado SAN [PERSON_NAME] METAL FORMING SLM101222EI4" at bounding box center [571, 316] width 498 height 67
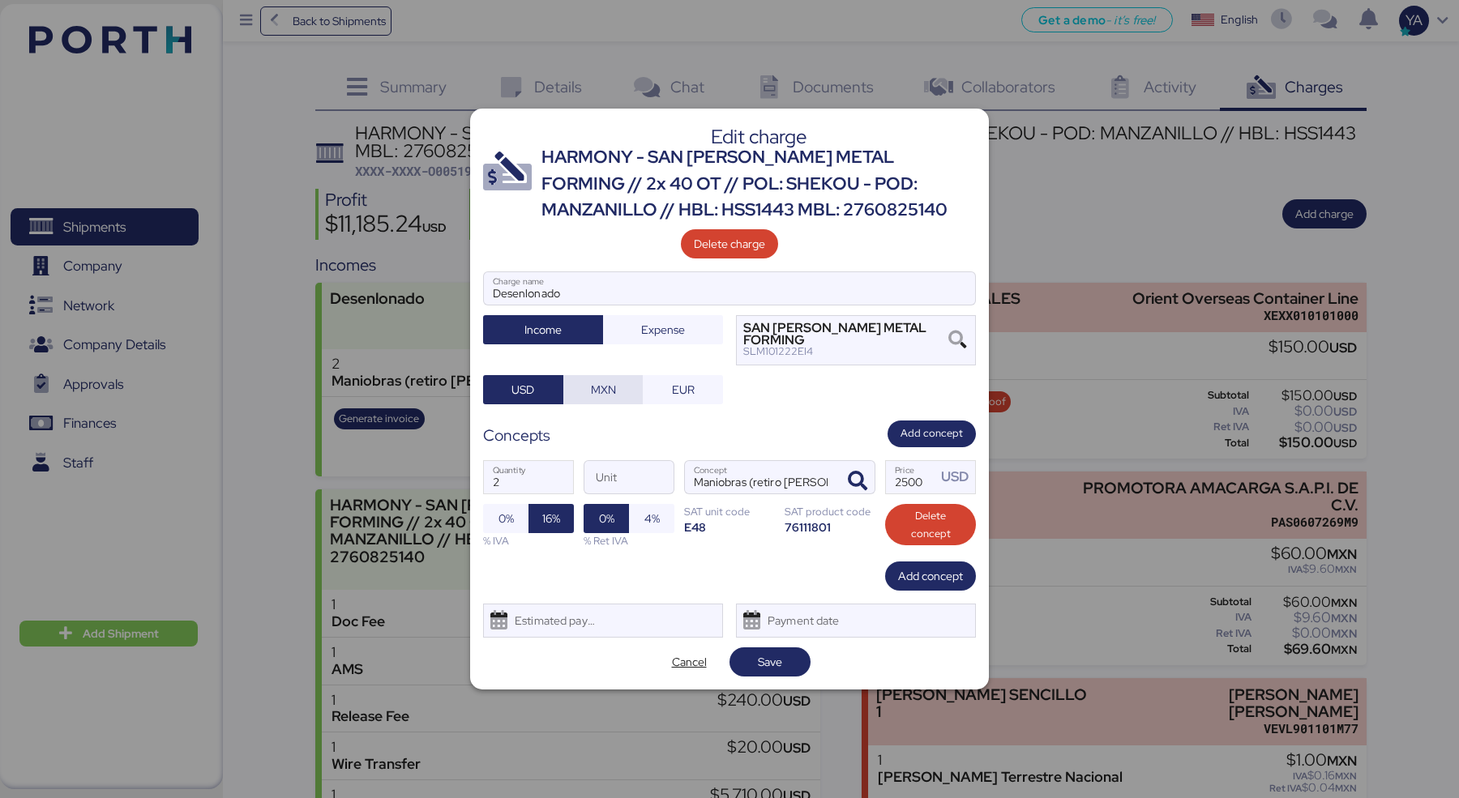
click at [619, 381] on span "MXN" at bounding box center [603, 389] width 54 height 23
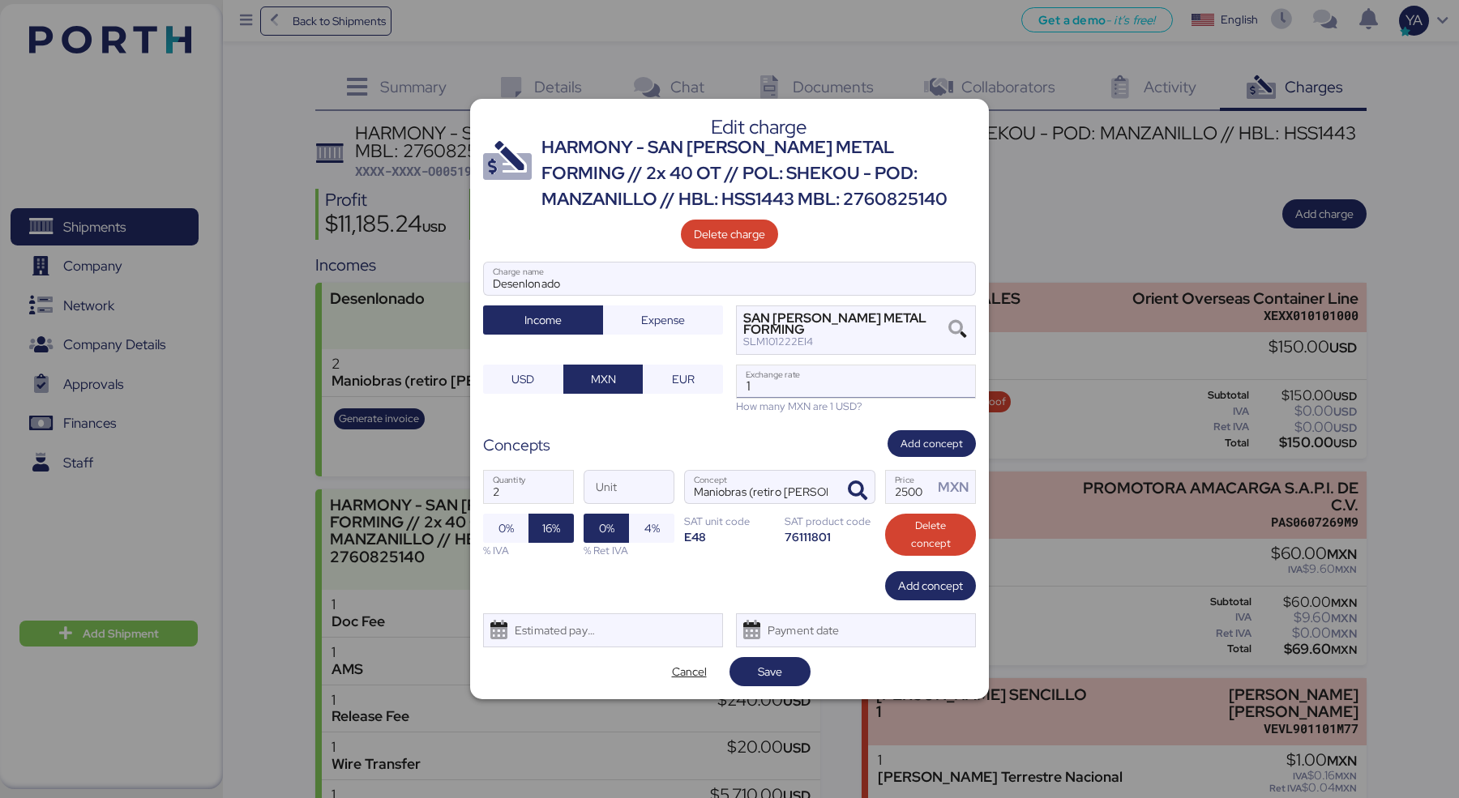
click at [815, 387] on input "1" at bounding box center [856, 381] width 238 height 32
paste input "18.7295"
type input "1"
paste input "18.7295"
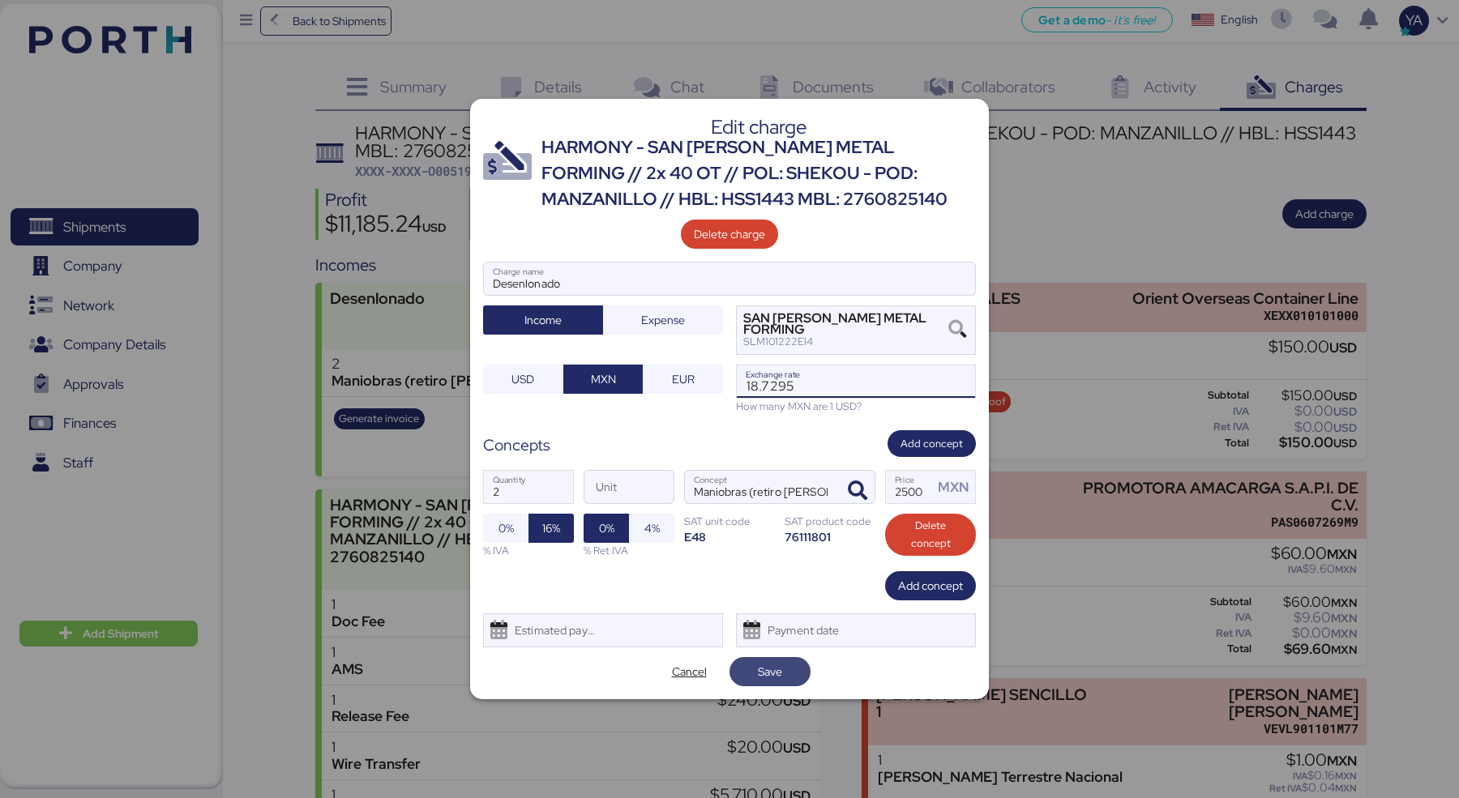
type input "18.7295"
click at [750, 674] on span "Save" at bounding box center [769, 671] width 55 height 23
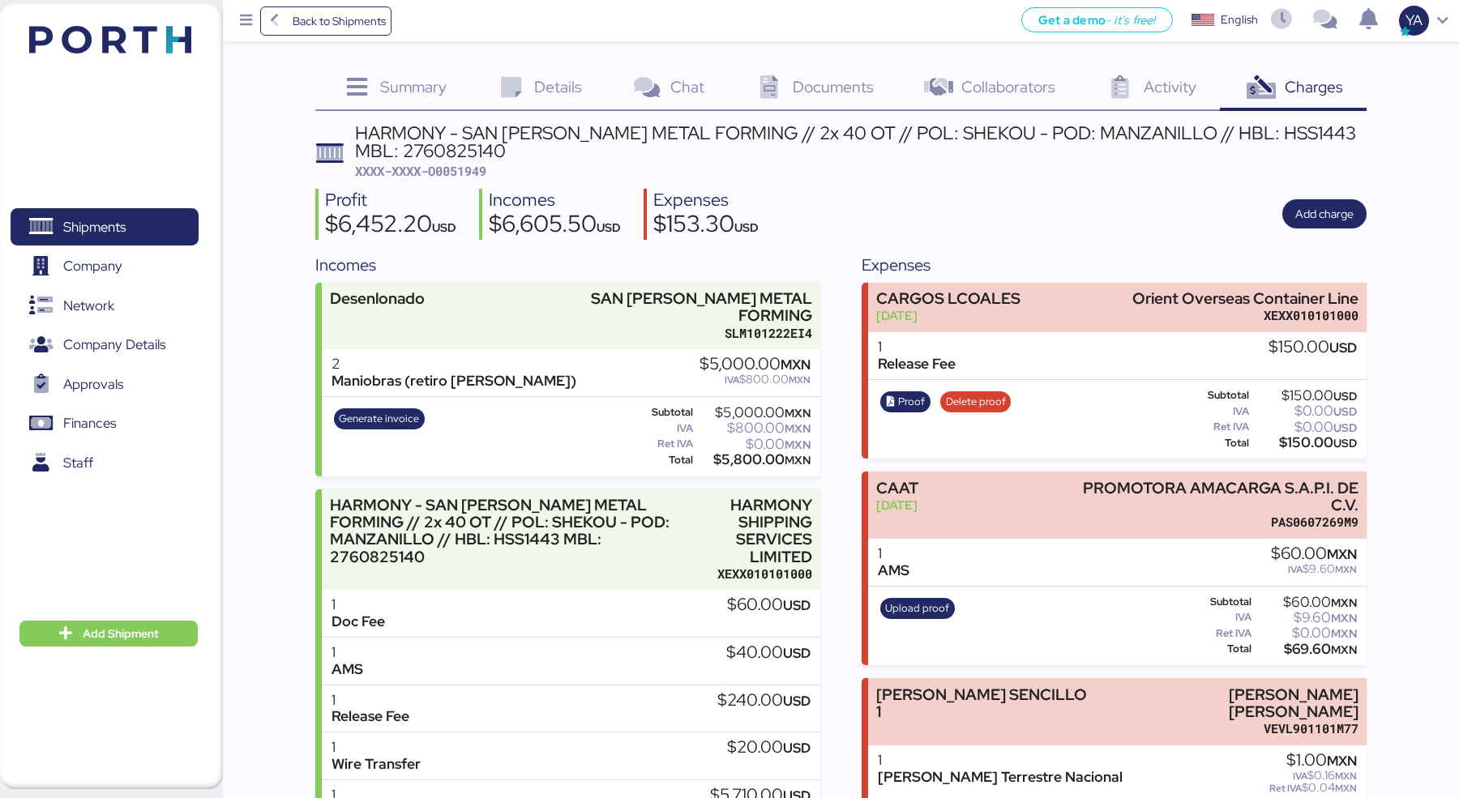
click at [455, 158] on div "HARMONY - SAN [PERSON_NAME] METAL FORMING // 2x 40 OT // POL: SHEKOU - POD: MAN…" at bounding box center [860, 142] width 1011 height 36
click at [455, 169] on span "XXXX-XXXX-O0051949" at bounding box center [420, 171] width 131 height 16
copy span "O0051949"
